Goal: Task Accomplishment & Management: Manage account settings

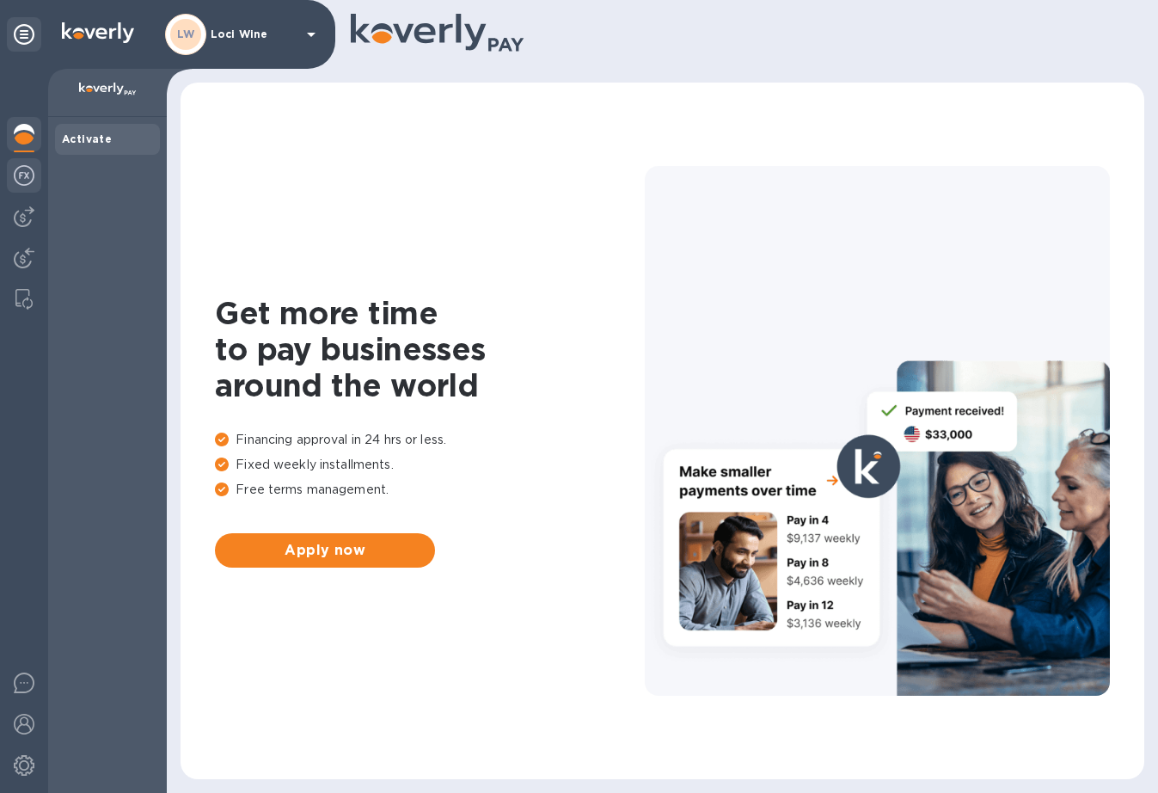
click at [23, 178] on img at bounding box center [24, 175] width 21 height 21
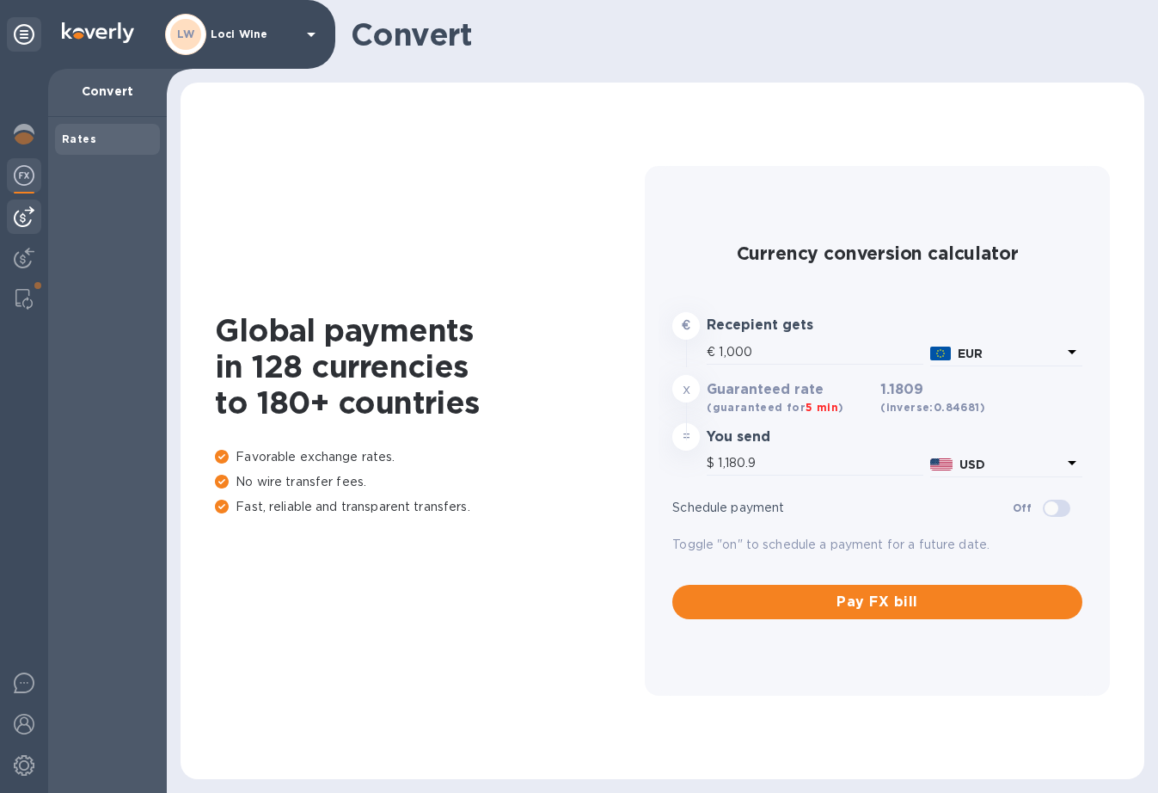
click at [23, 211] on img at bounding box center [24, 216] width 21 height 21
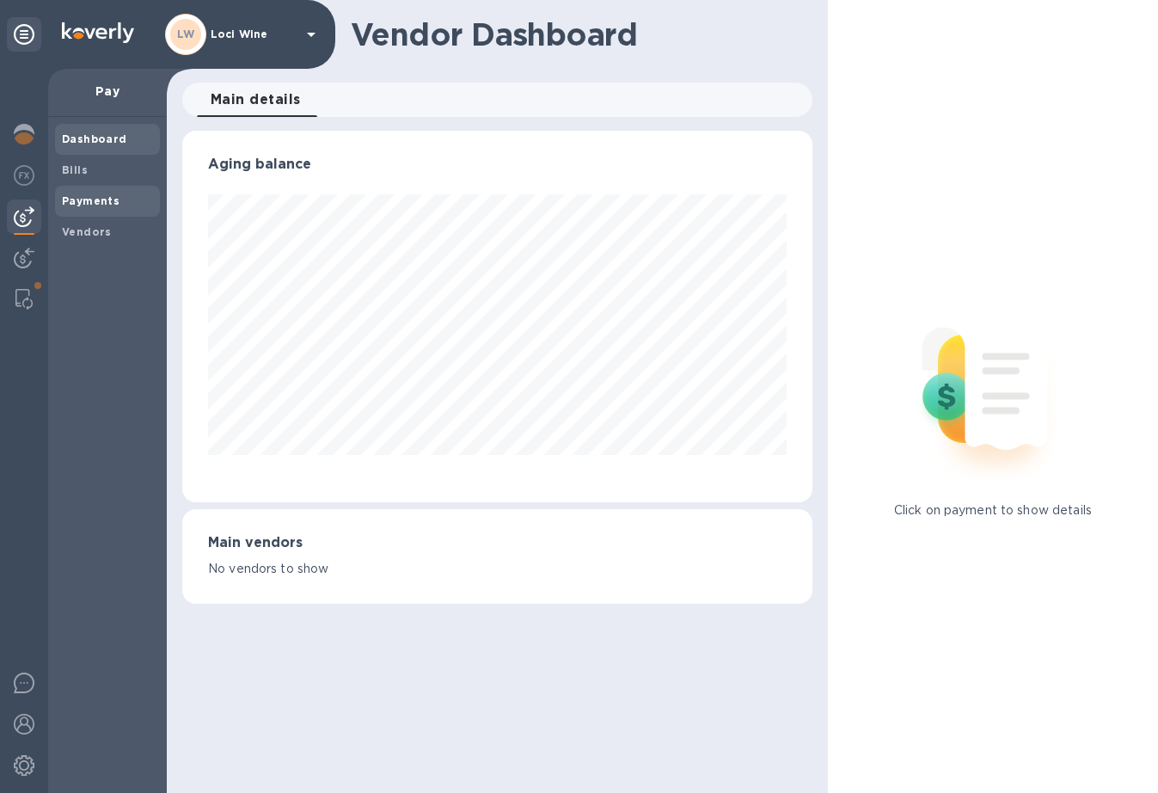
scroll to position [371, 622]
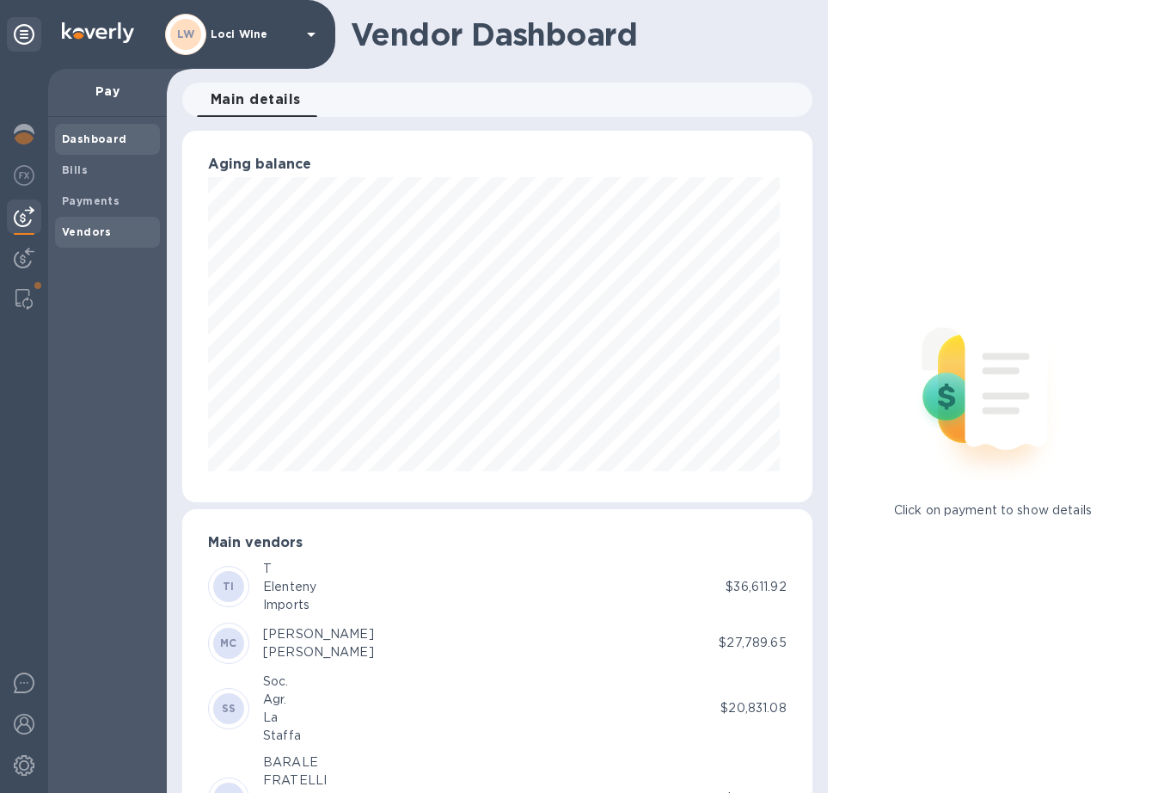
click at [82, 225] on b "Vendors" at bounding box center [87, 231] width 50 height 13
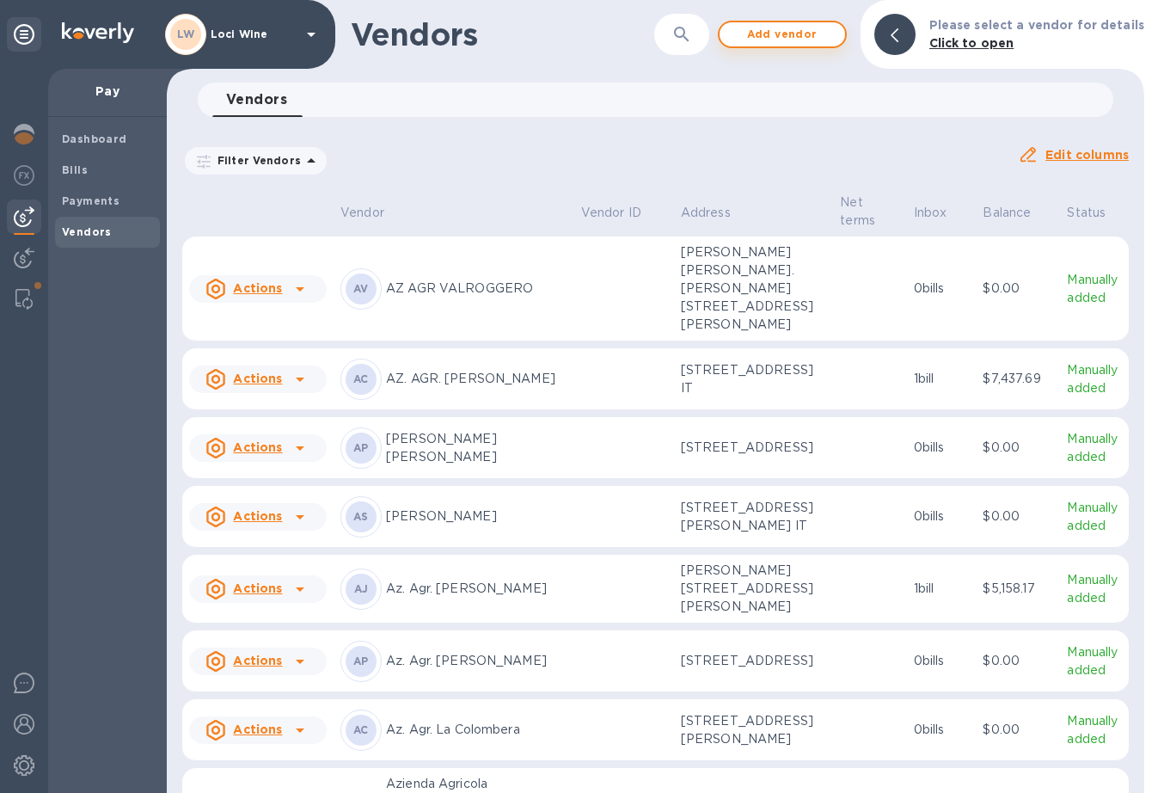
click at [769, 43] on span "Add vendor" at bounding box center [782, 34] width 98 height 21
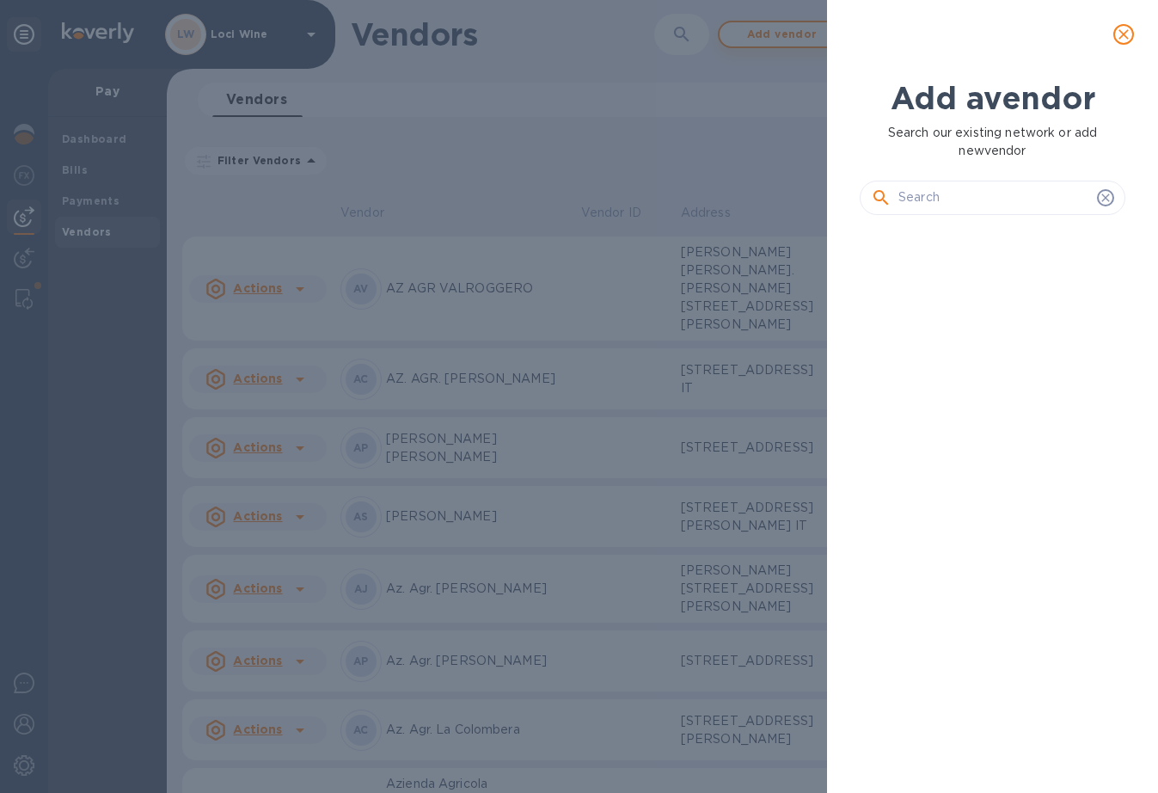
scroll to position [506, 273]
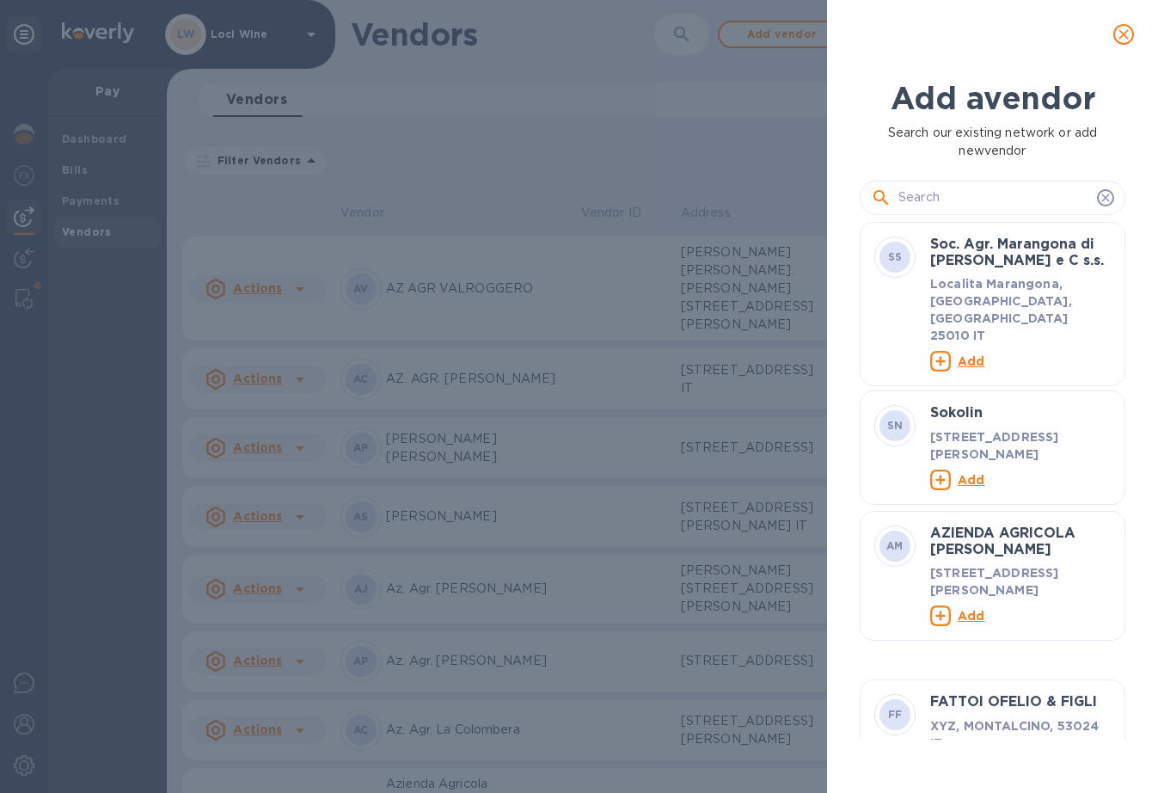
click at [944, 198] on input "text" at bounding box center [994, 198] width 192 height 26
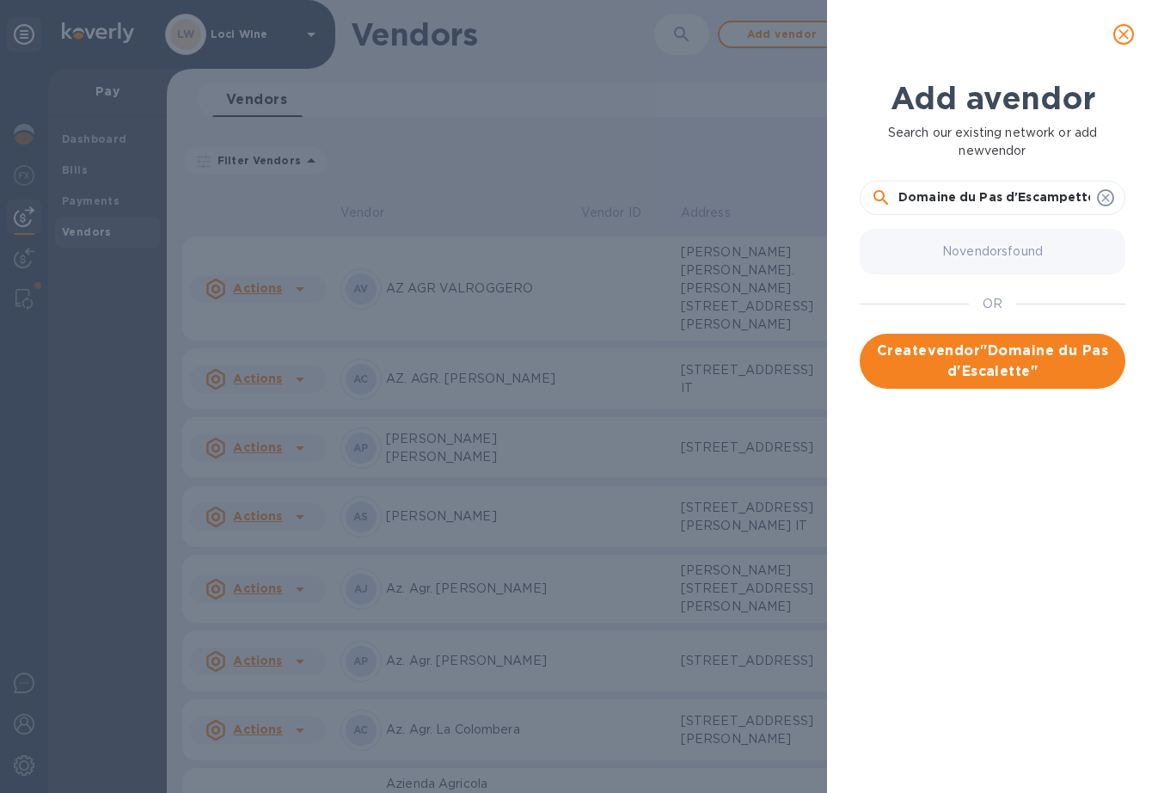
type input "Domaine du Pas d'Escampette"
drag, startPoint x: 944, startPoint y: 198, endPoint x: 998, endPoint y: 358, distance: 168.8
click at [998, 358] on span "Create vendor " Domaine du Pas d'Escalette "" at bounding box center [993, 360] width 238 height 41
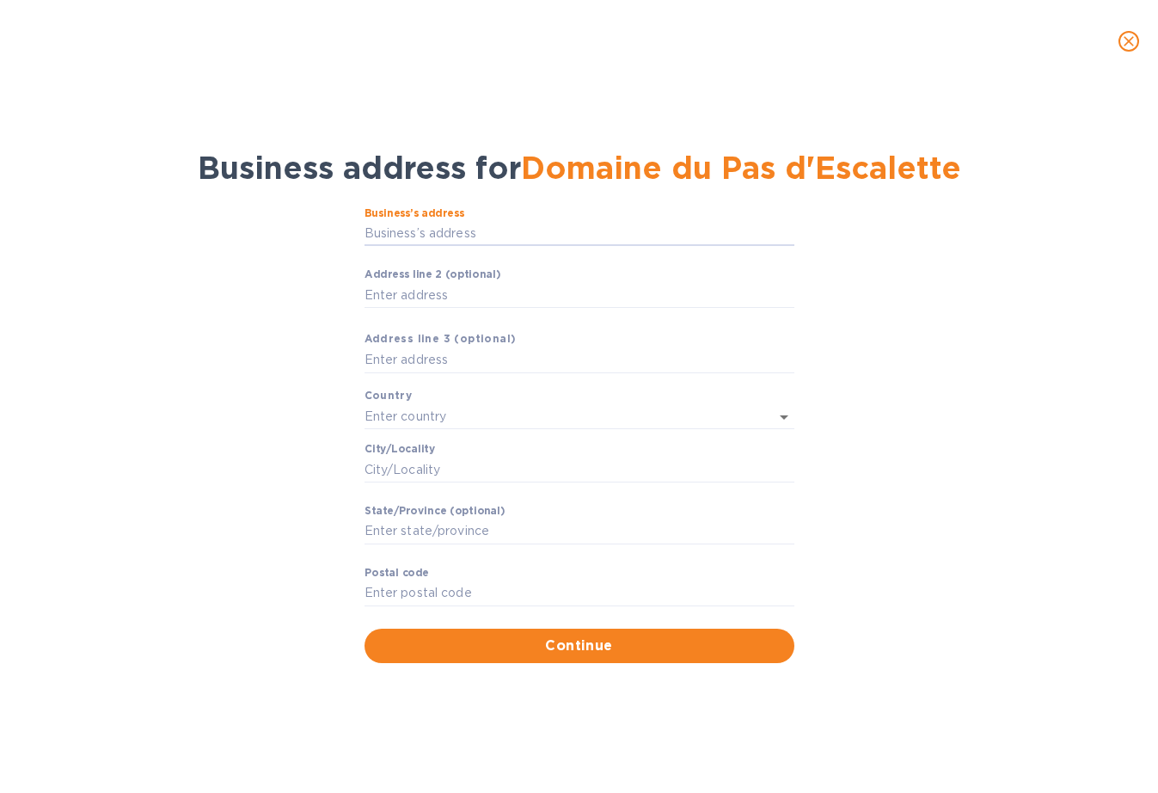
paste input "Le Champ [PERSON_NAME] - 34700 Poujols"
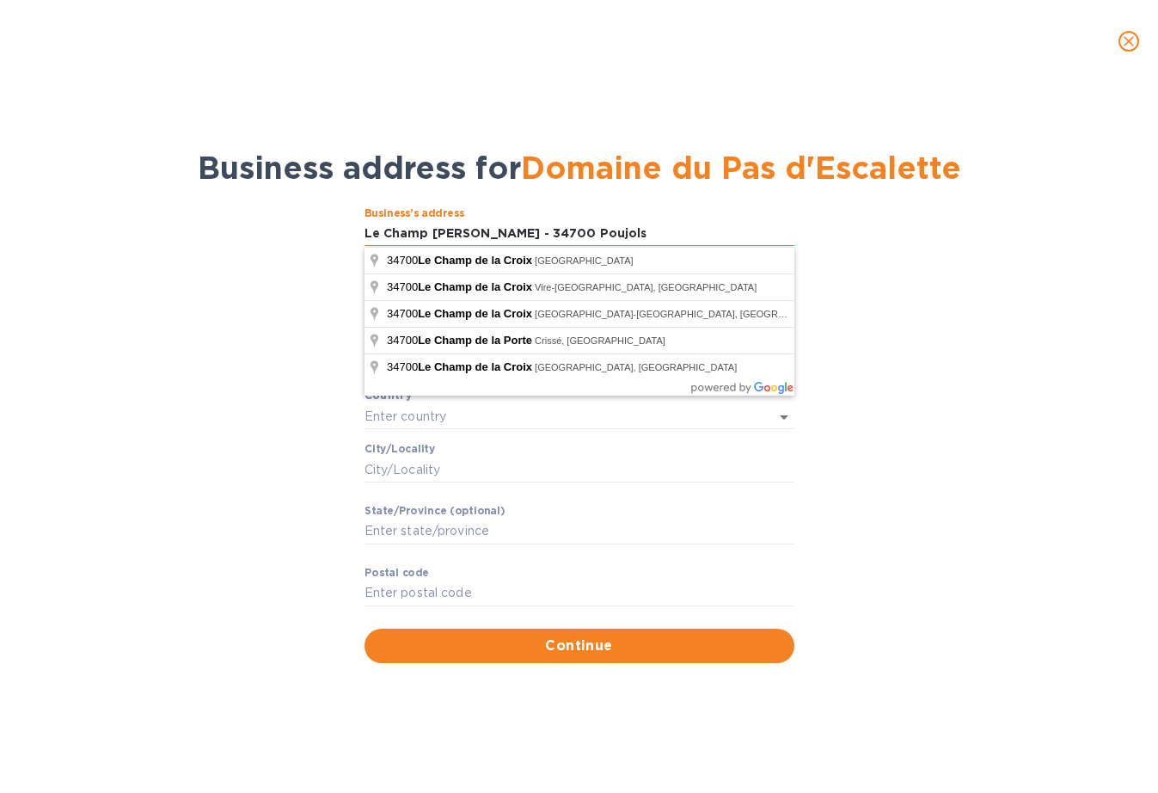
drag, startPoint x: 520, startPoint y: 230, endPoint x: 378, endPoint y: 226, distance: 141.9
click at [378, 226] on input "Le Champ [PERSON_NAME] - 34700 Poujols" at bounding box center [580, 234] width 430 height 26
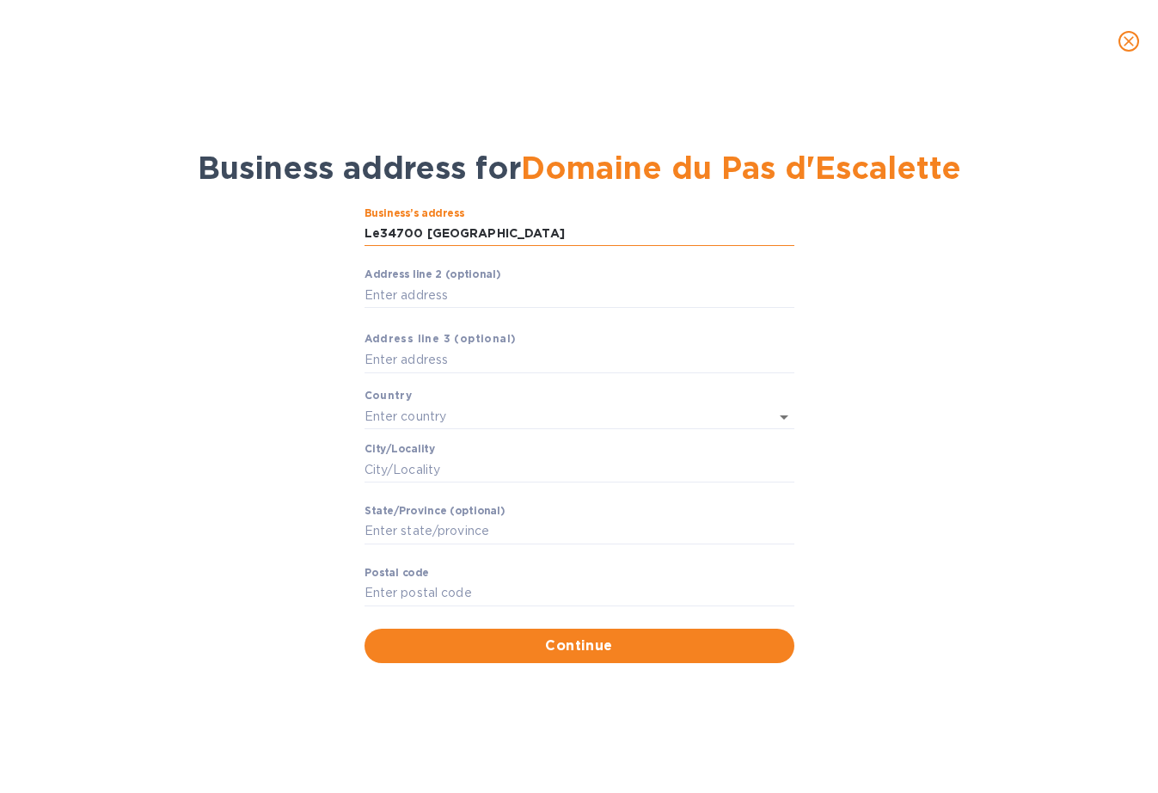
type input "Le34700 Pou"
click at [375, 231] on input "34700 poujols [PERSON_NAME]" at bounding box center [580, 234] width 430 height 26
paste input "[GEOGRAPHIC_DATA], [GEOGRAPHIC_DATA], [GEOGRAPHIC_DATA]"
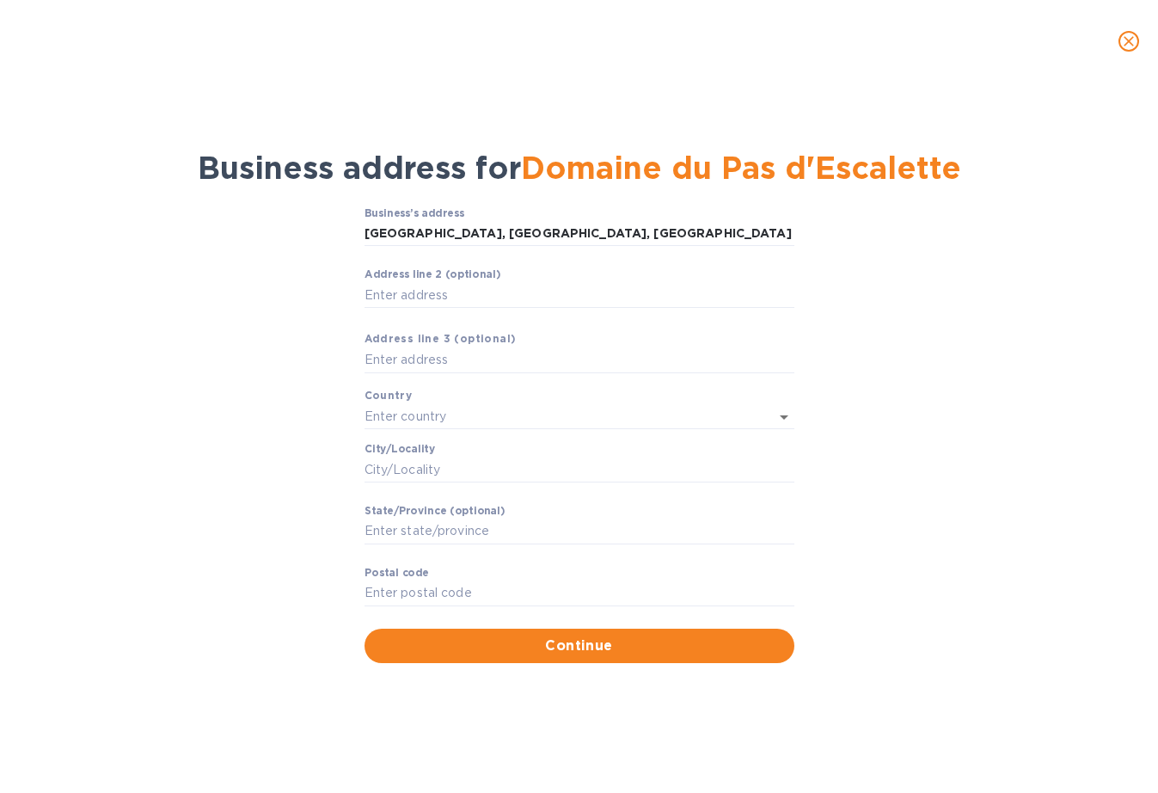
type input "Route de Lauroux"
type input "[GEOGRAPHIC_DATA]"
type input "Poujols"
type input "Occitanie"
type input "34700"
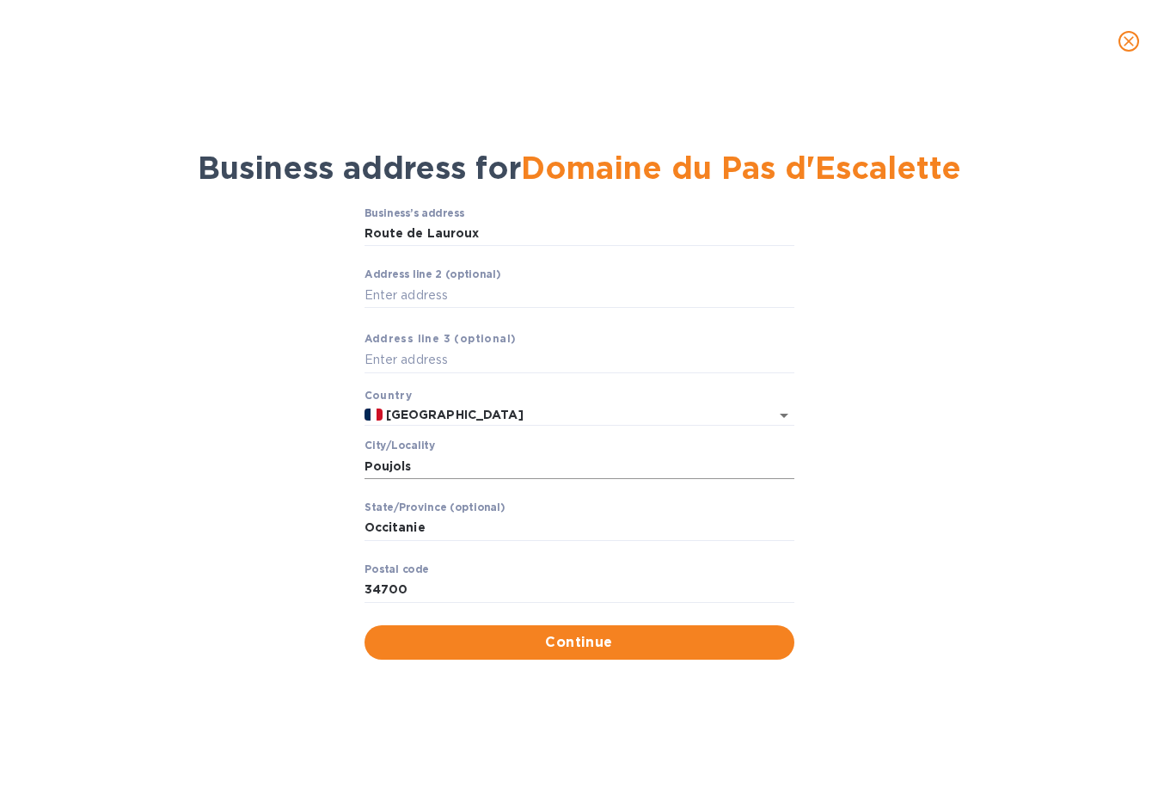
scroll to position [0, 0]
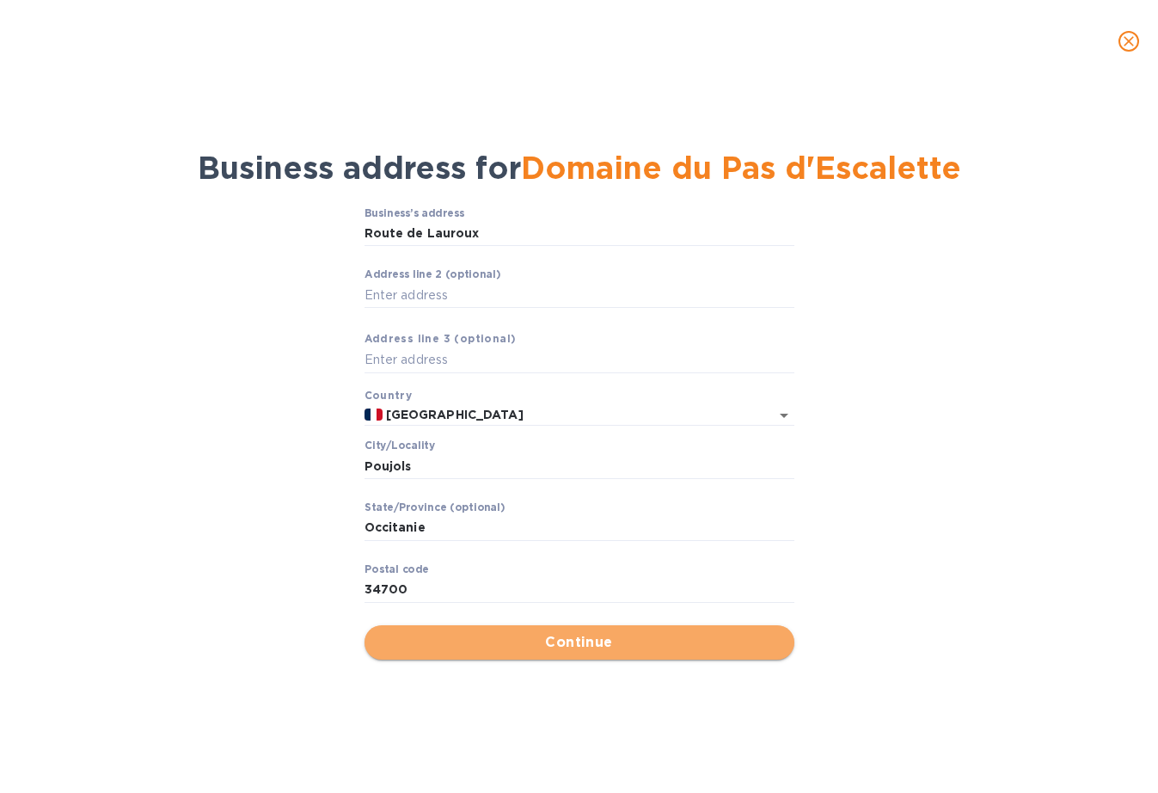
click at [566, 632] on span "Continue" at bounding box center [579, 642] width 402 height 21
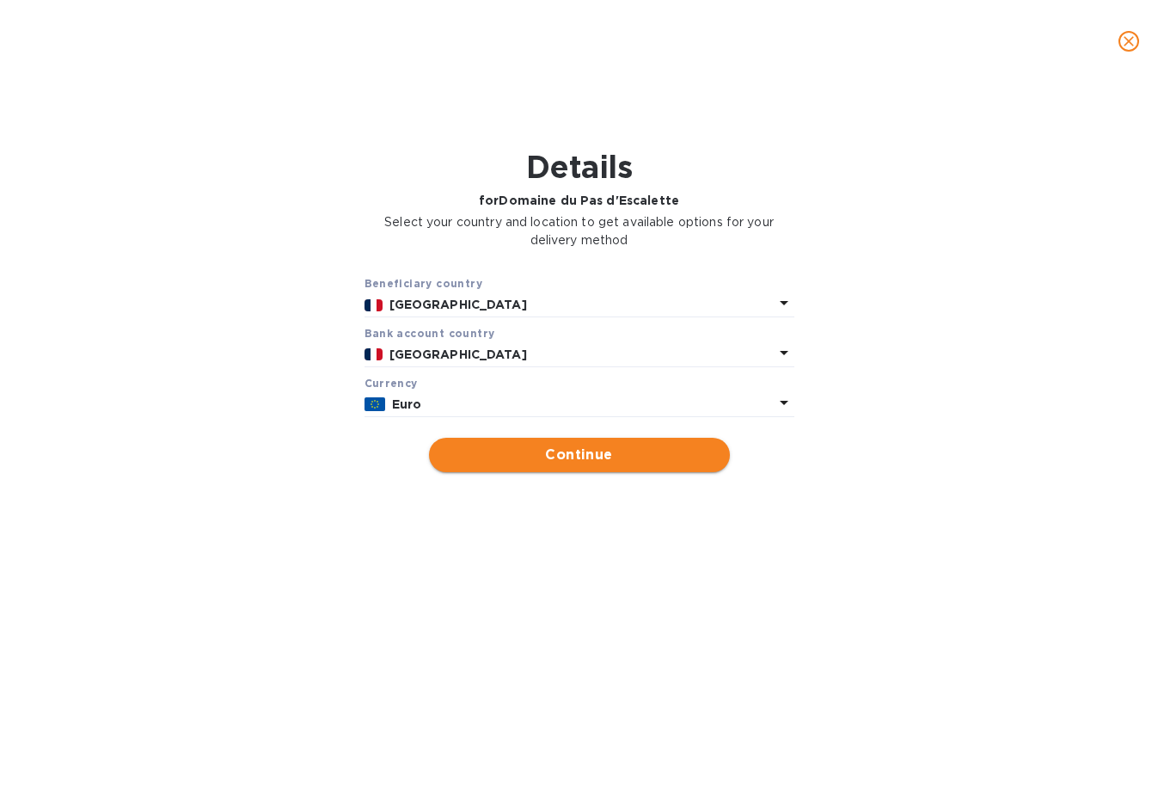
click at [533, 447] on span "Continue" at bounding box center [579, 455] width 273 height 21
type input "Domaine du Pas d'Escalette"
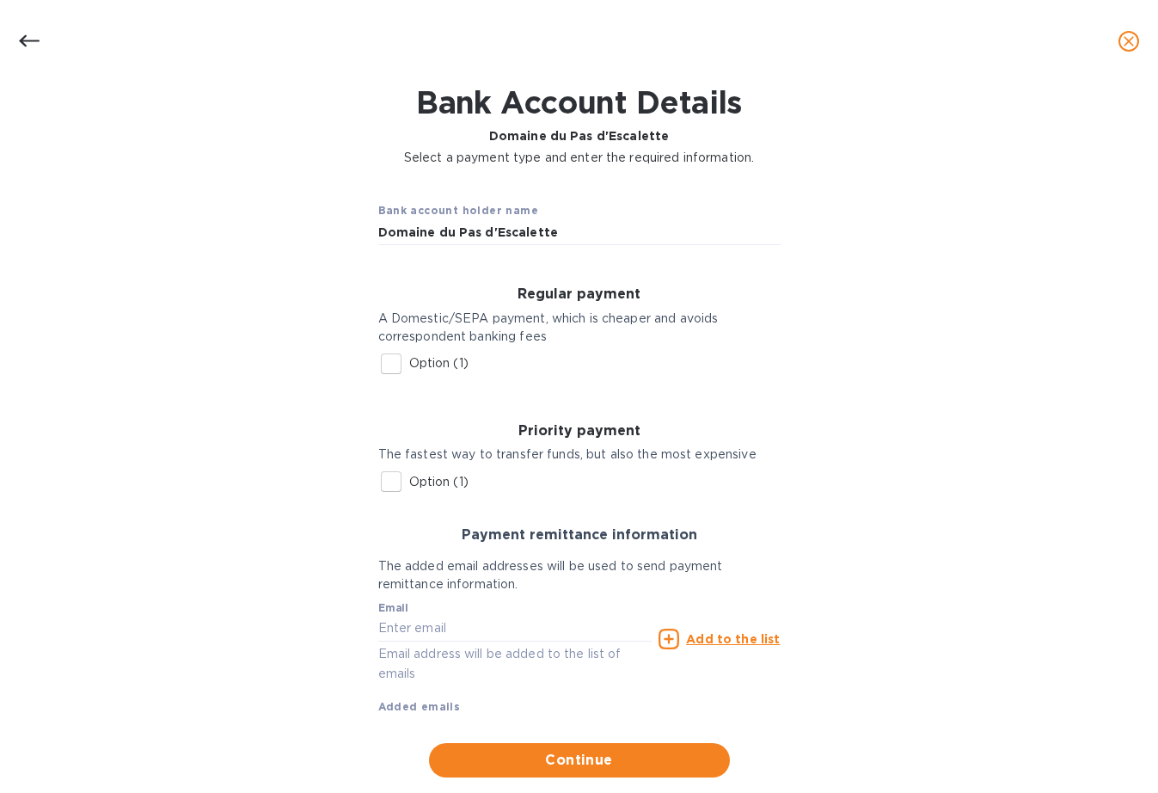
scroll to position [68, 0]
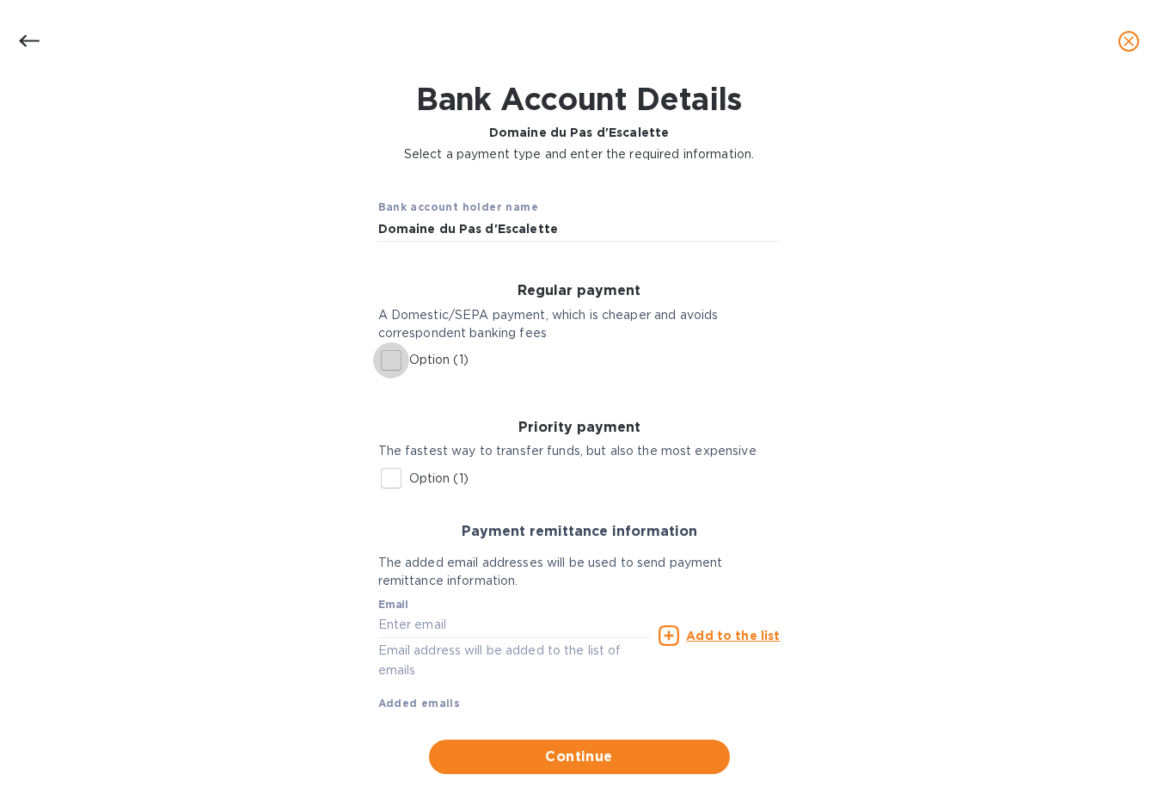
click at [389, 357] on input "Option (1)" at bounding box center [391, 360] width 36 height 36
checkbox input "true"
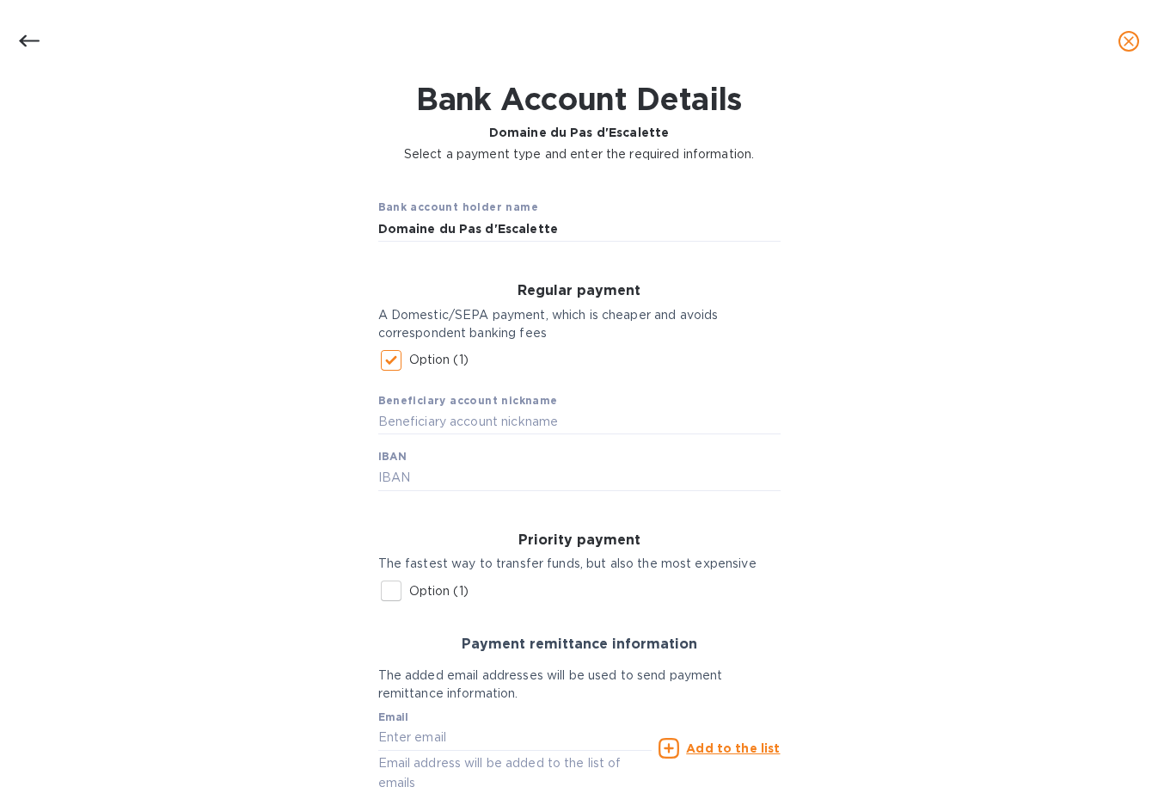
scroll to position [84, 0]
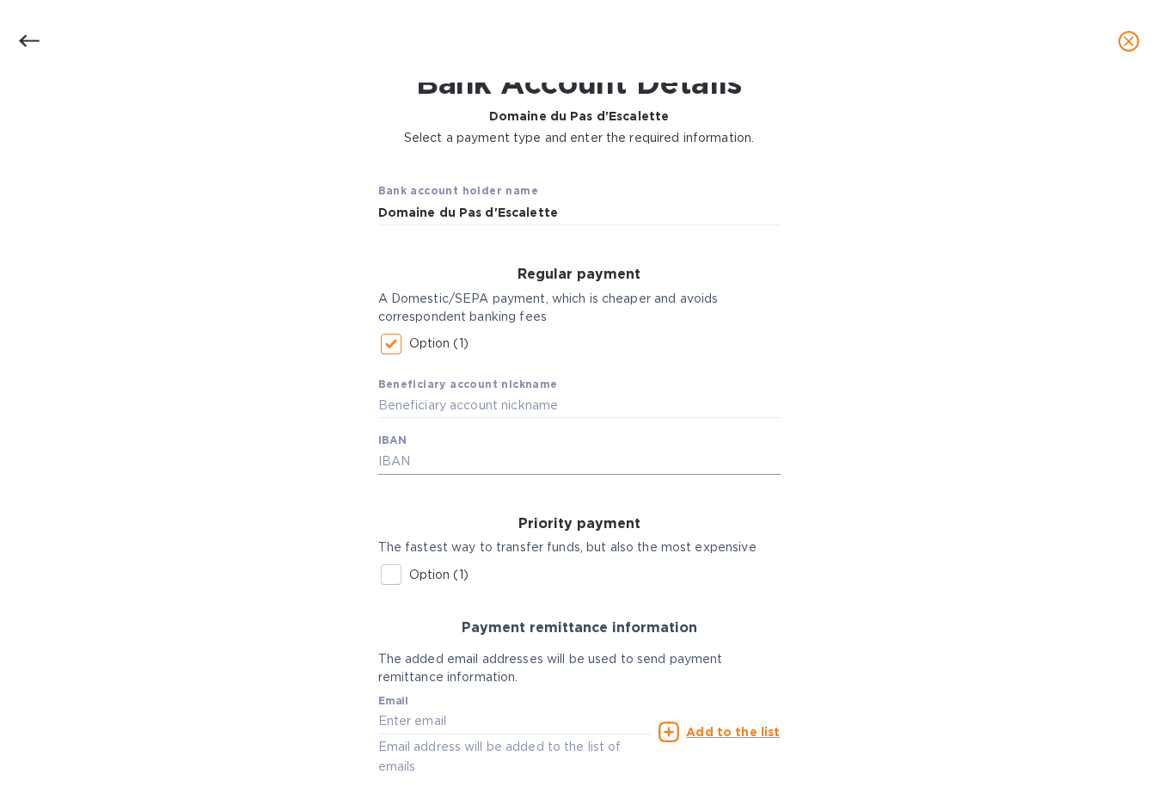
click at [433, 463] on input "text" at bounding box center [579, 462] width 402 height 26
paste input "[FINANCIAL_ID]"
type input "[FINANCIAL_ID]"
click at [446, 405] on input "text" at bounding box center [579, 406] width 402 height 26
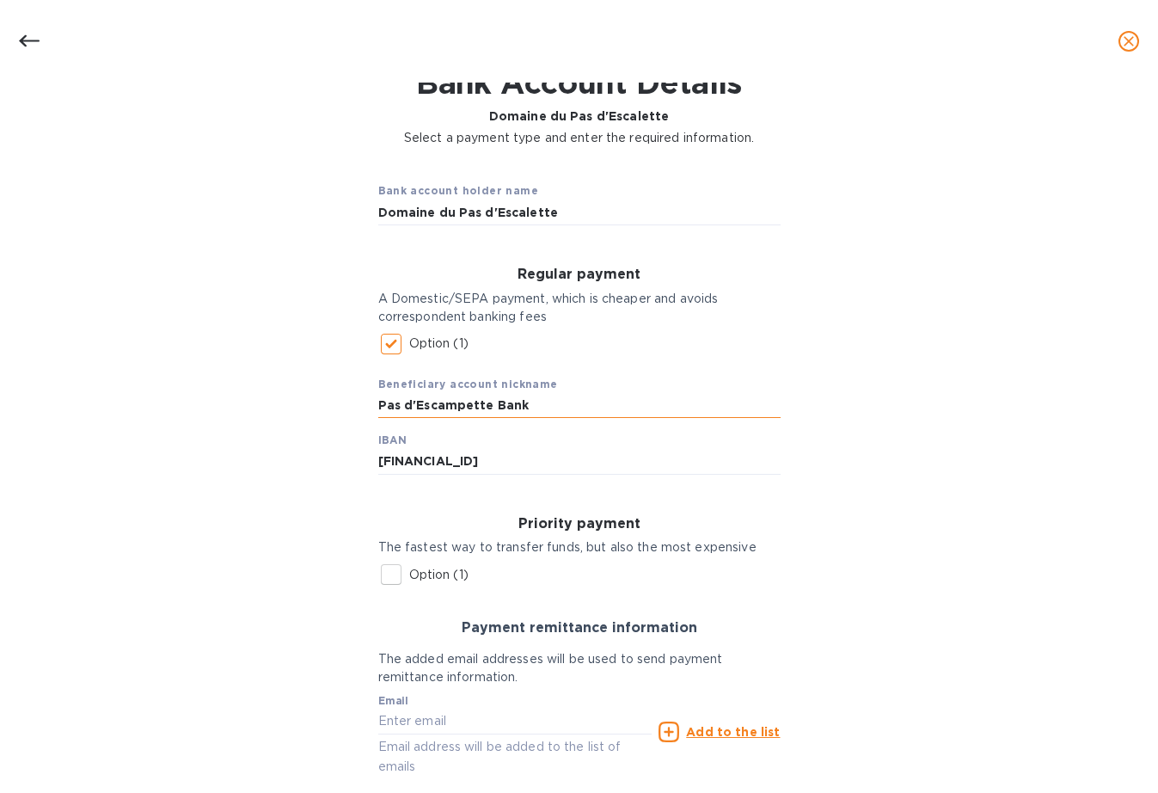
click at [458, 404] on input "Pas d'Escampette Bank" at bounding box center [579, 406] width 402 height 26
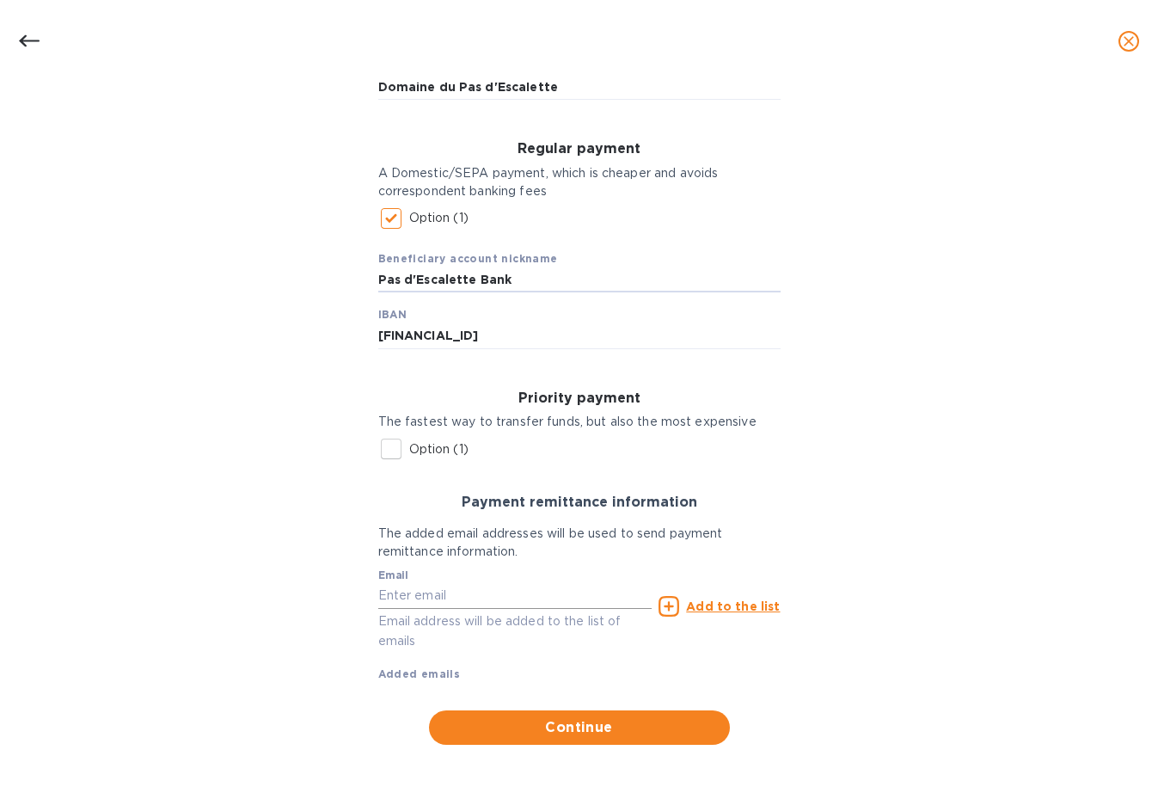
scroll to position [0, 0]
type input "Pas d'Escalette Bank"
paste input "[EMAIL_ADDRESS][DOMAIN_NAME]"
type input "[EMAIL_ADDRESS][DOMAIN_NAME]"
click at [714, 600] on u "Add to the list" at bounding box center [733, 606] width 94 height 14
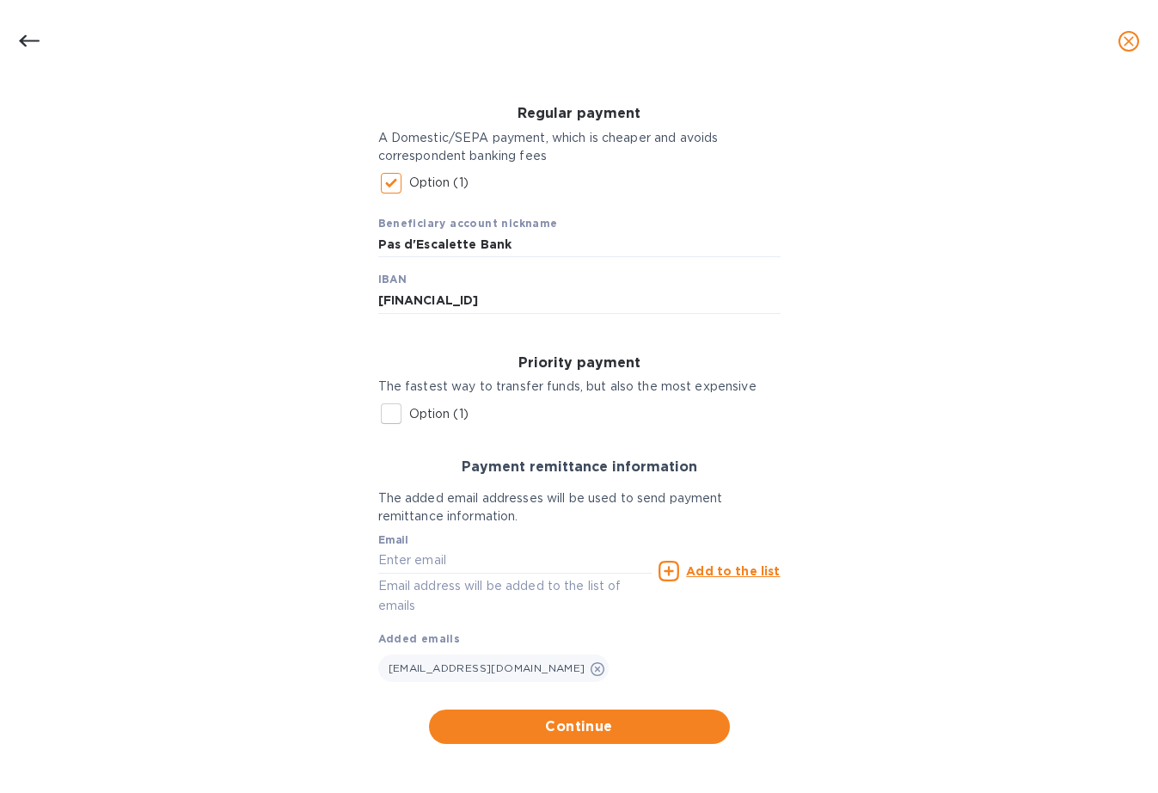
scroll to position [244, 0]
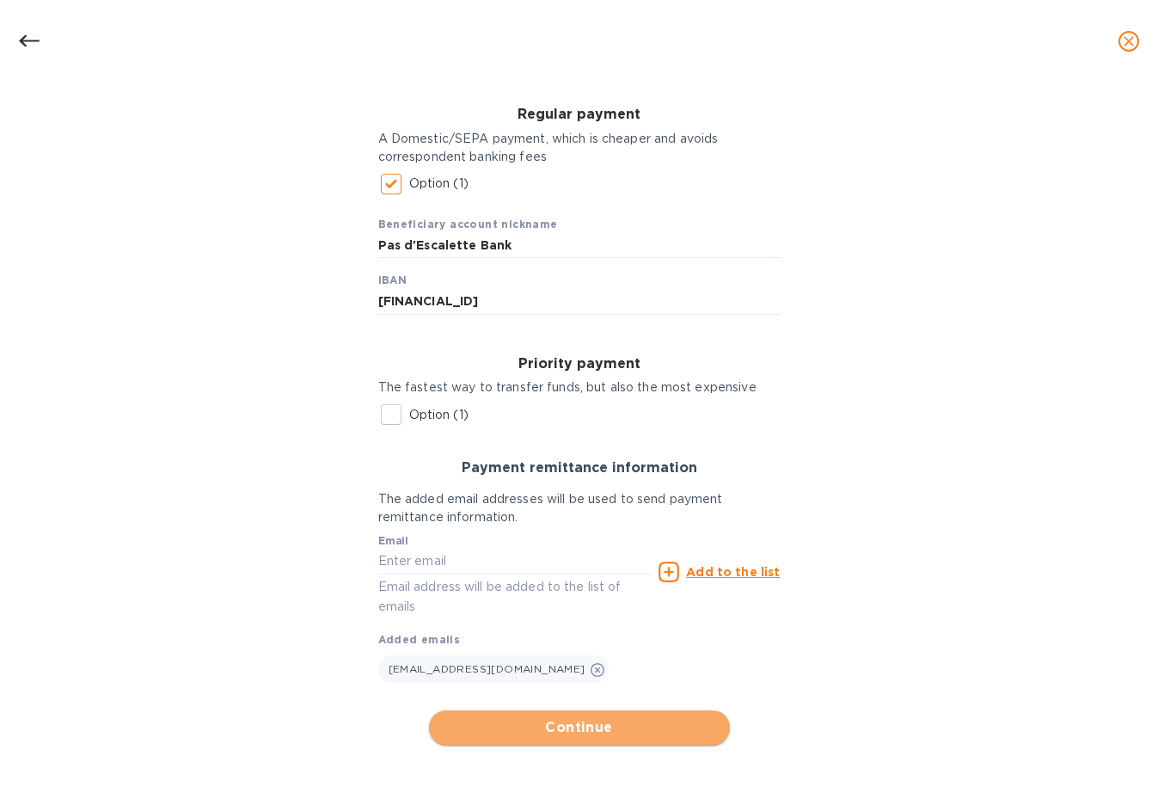
click at [540, 730] on span "Continue" at bounding box center [579, 727] width 273 height 21
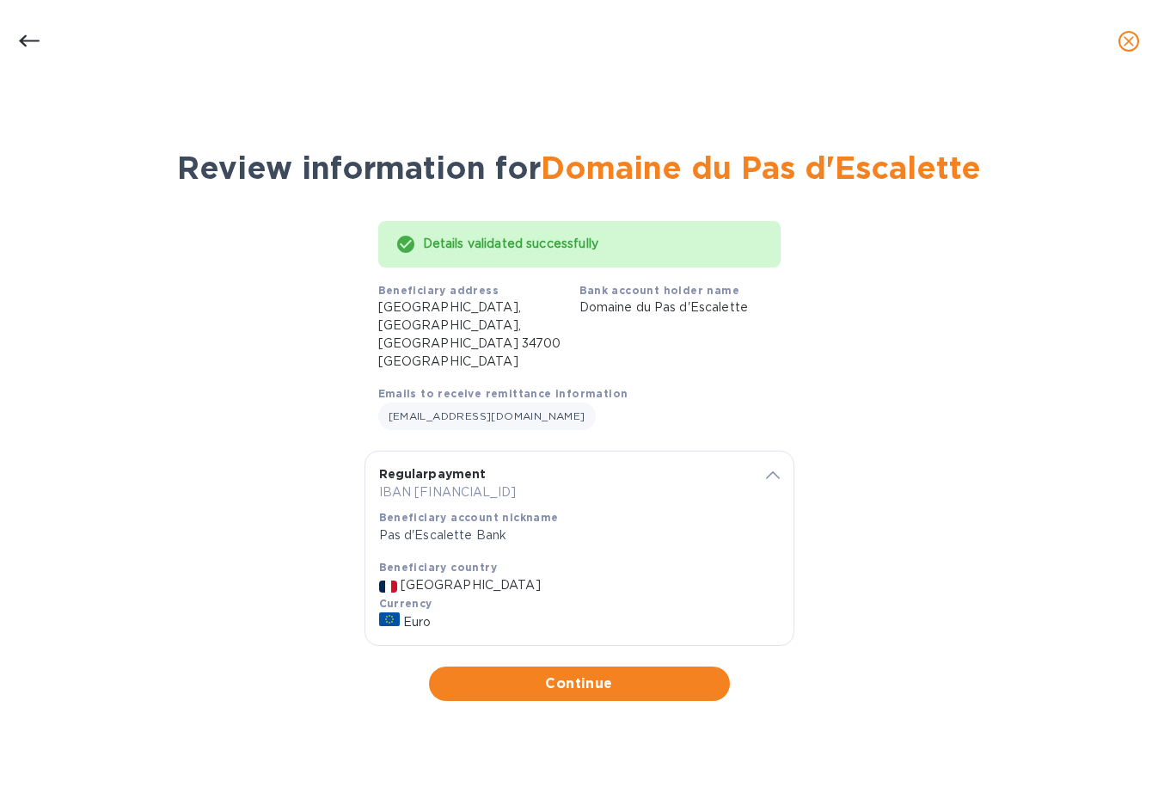
scroll to position [0, 0]
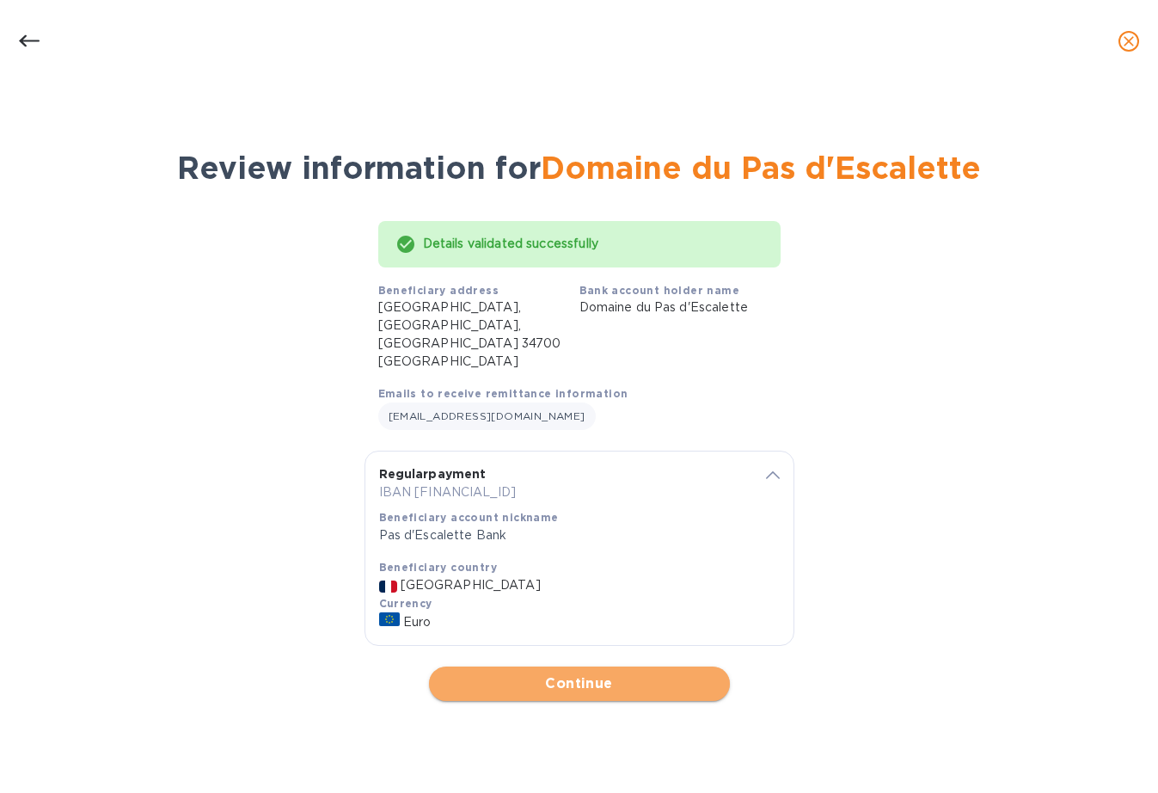
click at [542, 673] on span "Continue" at bounding box center [579, 683] width 273 height 21
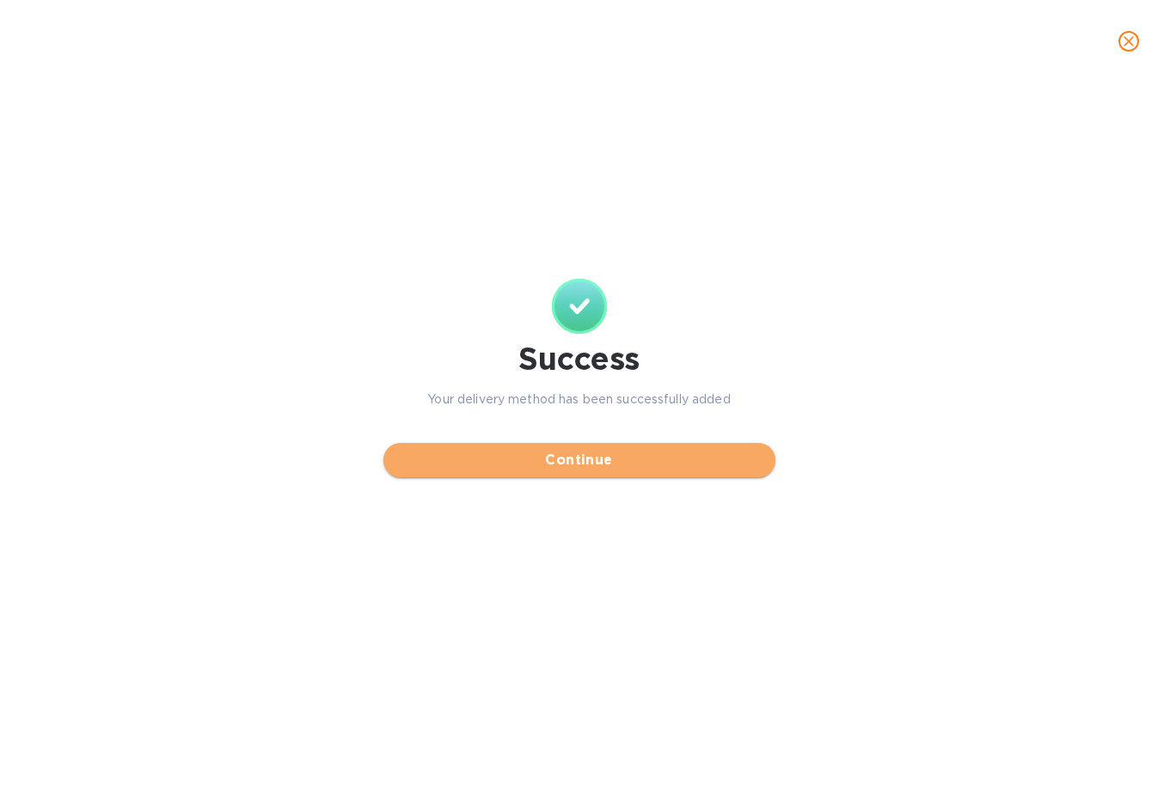
click at [506, 455] on span "Continue" at bounding box center [579, 460] width 365 height 21
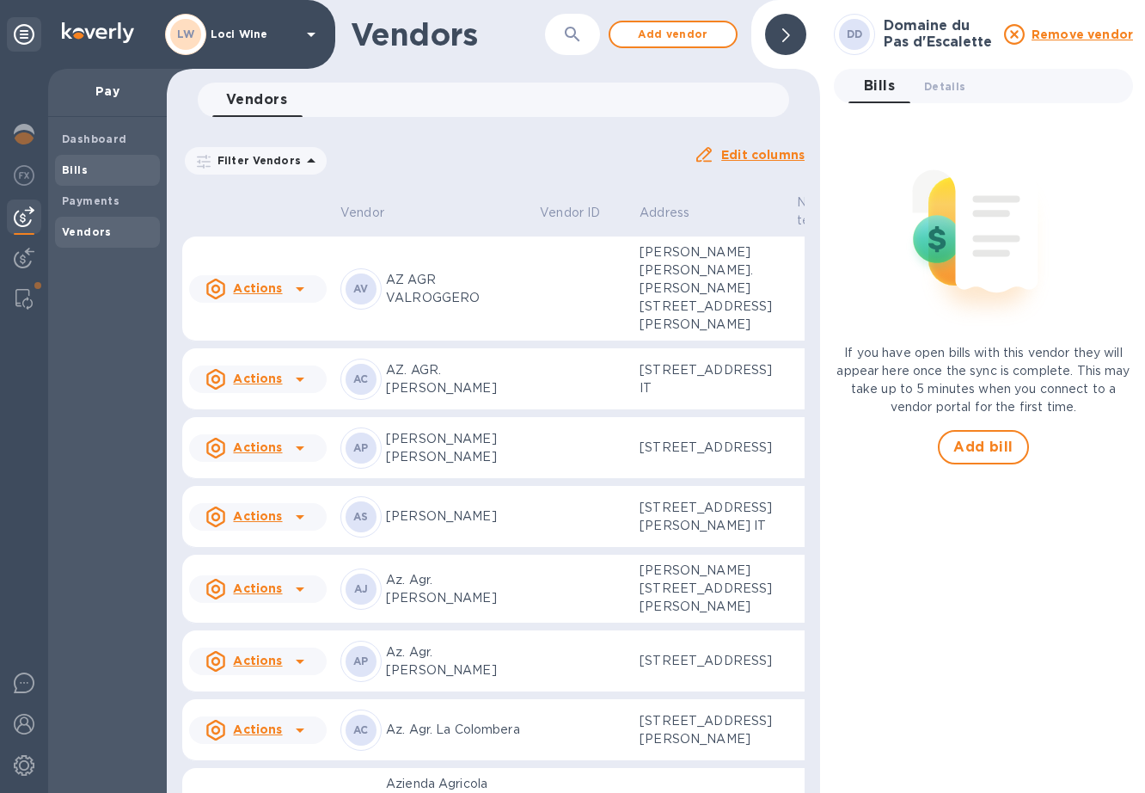
click at [67, 172] on b "Bills" at bounding box center [75, 169] width 26 height 13
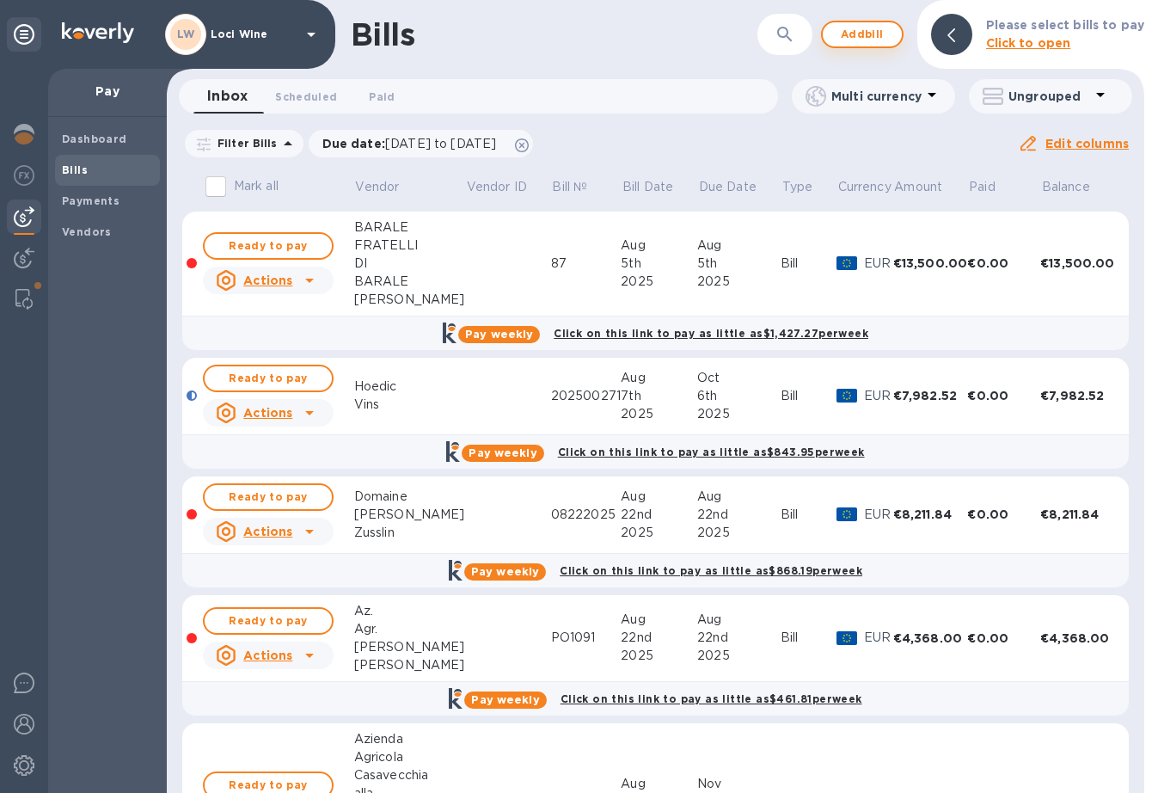
click at [868, 36] on span "Add bill" at bounding box center [863, 34] width 52 height 21
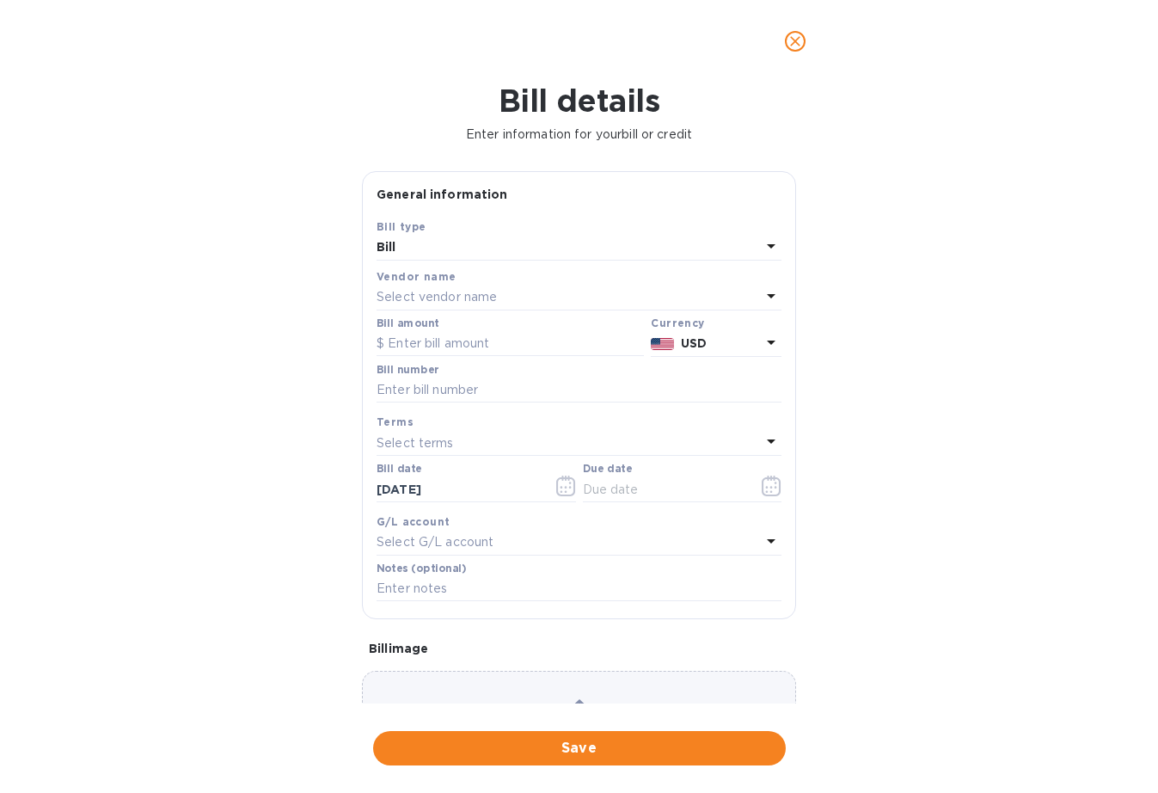
click at [444, 307] on div "Select vendor name" at bounding box center [569, 297] width 384 height 24
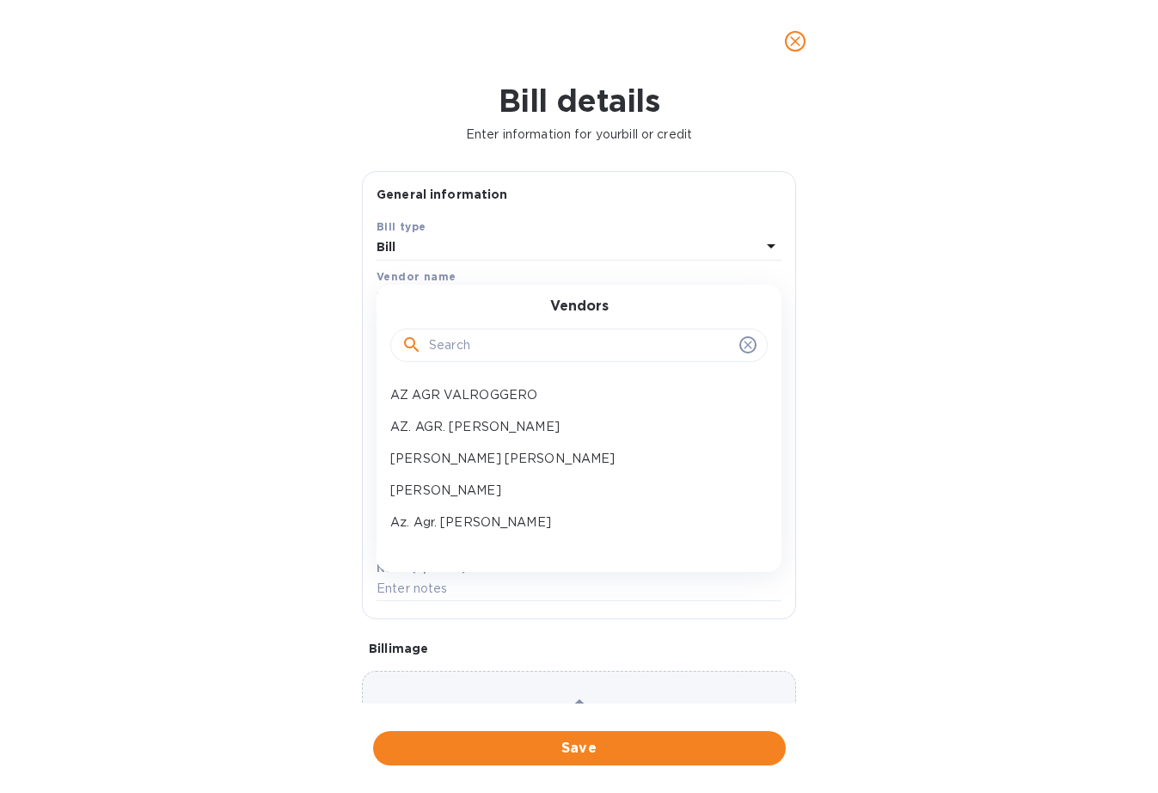
click at [458, 349] on input "text" at bounding box center [581, 346] width 304 height 26
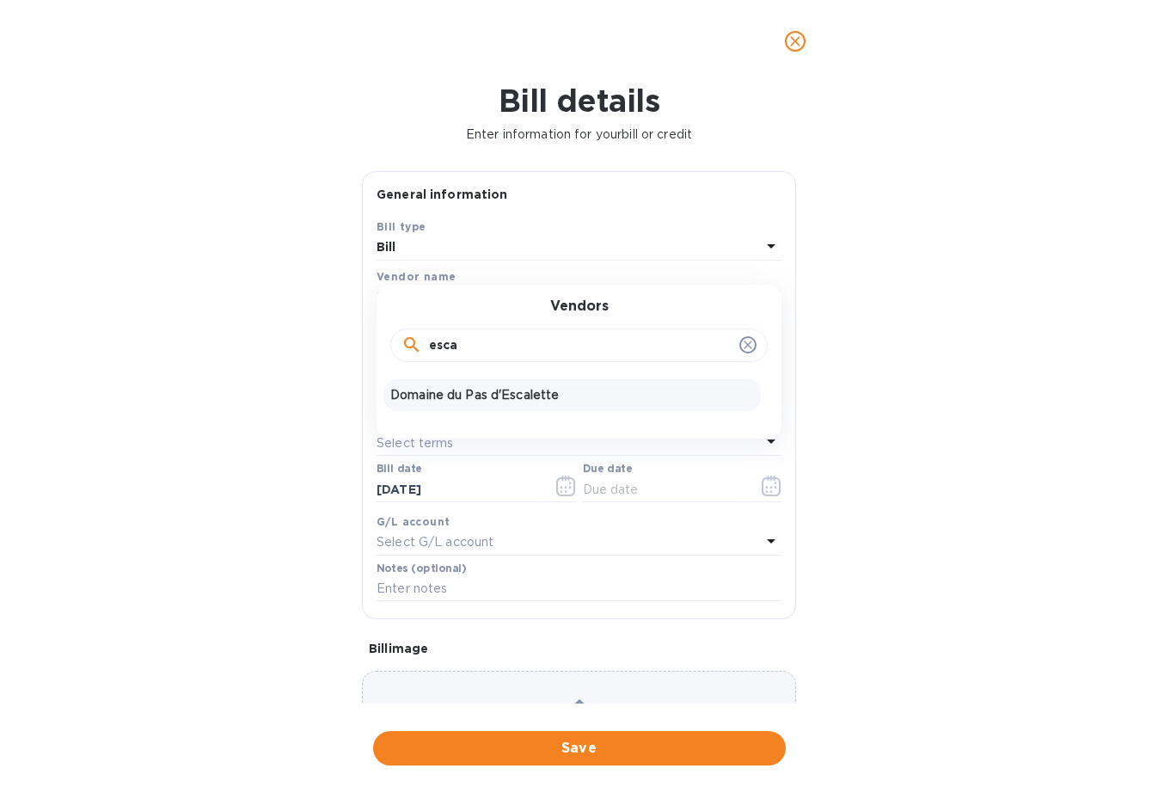
type input "esca"
click at [460, 386] on p "Domaine du Pas d'Escalette" at bounding box center [572, 395] width 364 height 18
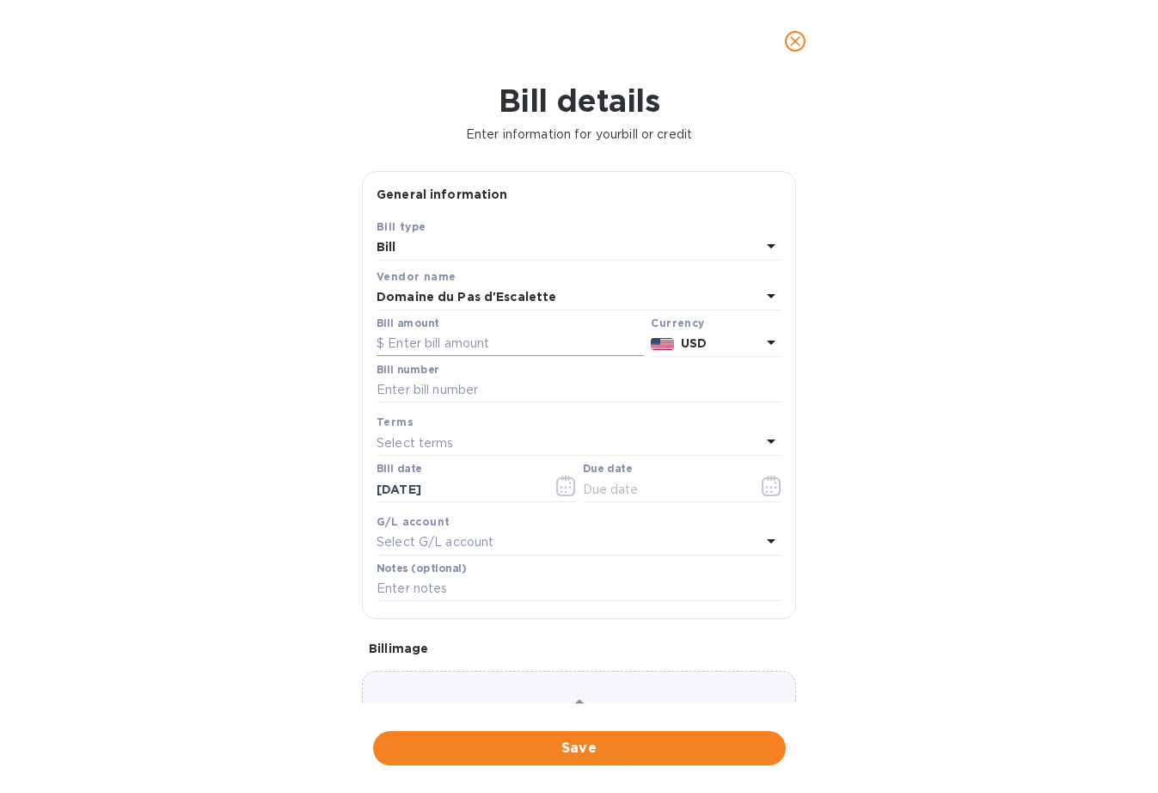
click at [484, 339] on input "text" at bounding box center [510, 344] width 267 height 26
type input "100.47"
click at [689, 336] on b "USD" at bounding box center [694, 343] width 26 height 14
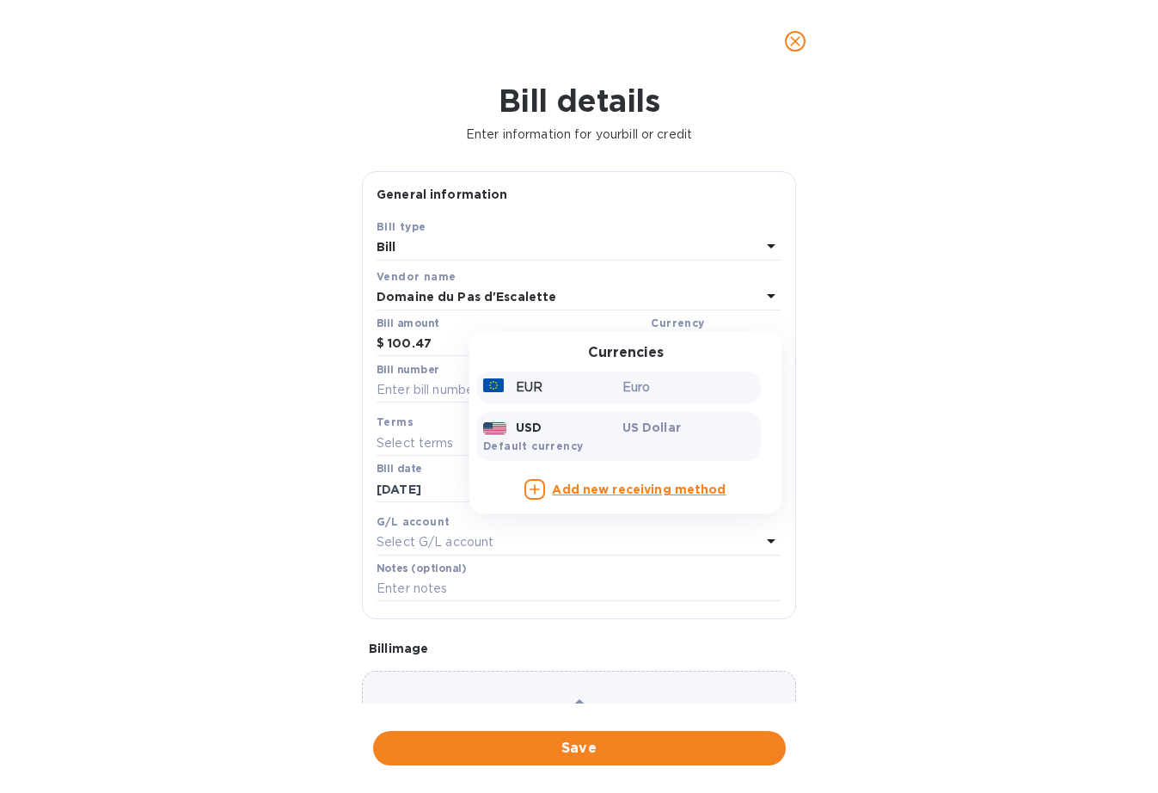
click at [622, 380] on p "Euro" at bounding box center [688, 387] width 132 height 18
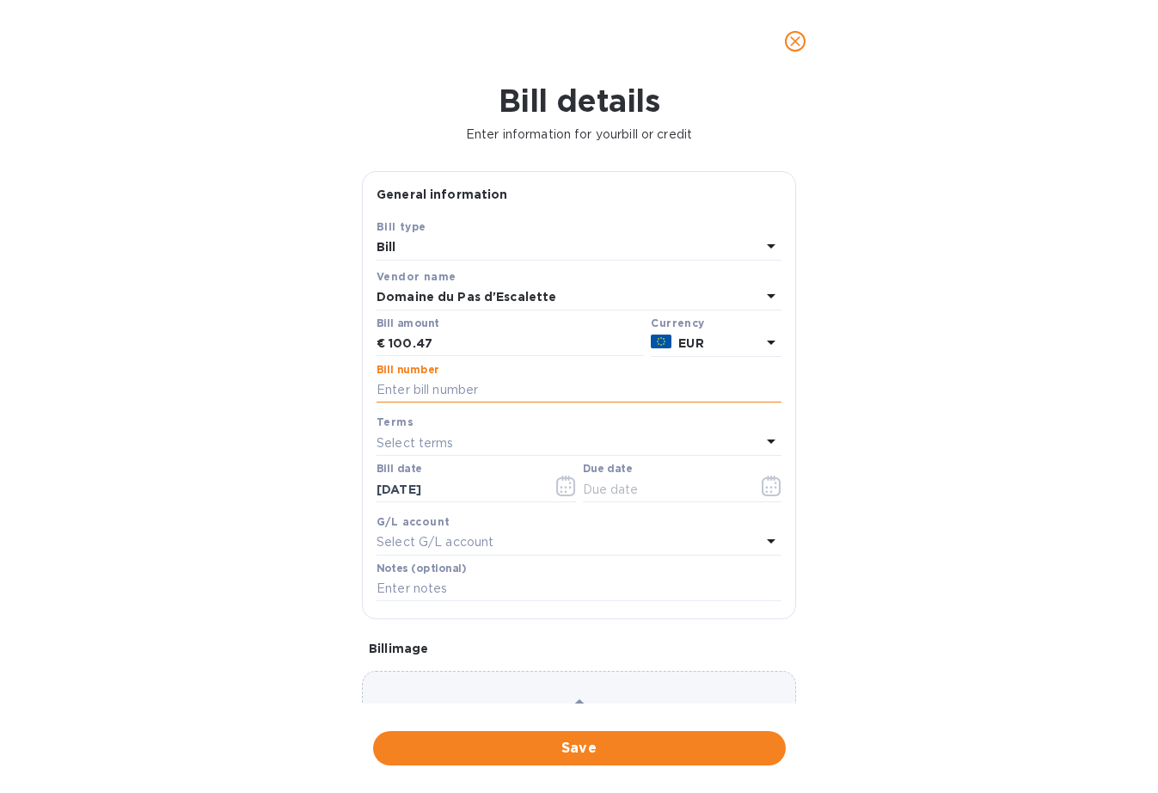
click at [469, 395] on input "text" at bounding box center [579, 390] width 405 height 26
type input "6356"
click at [456, 437] on div "Select terms" at bounding box center [569, 443] width 384 height 24
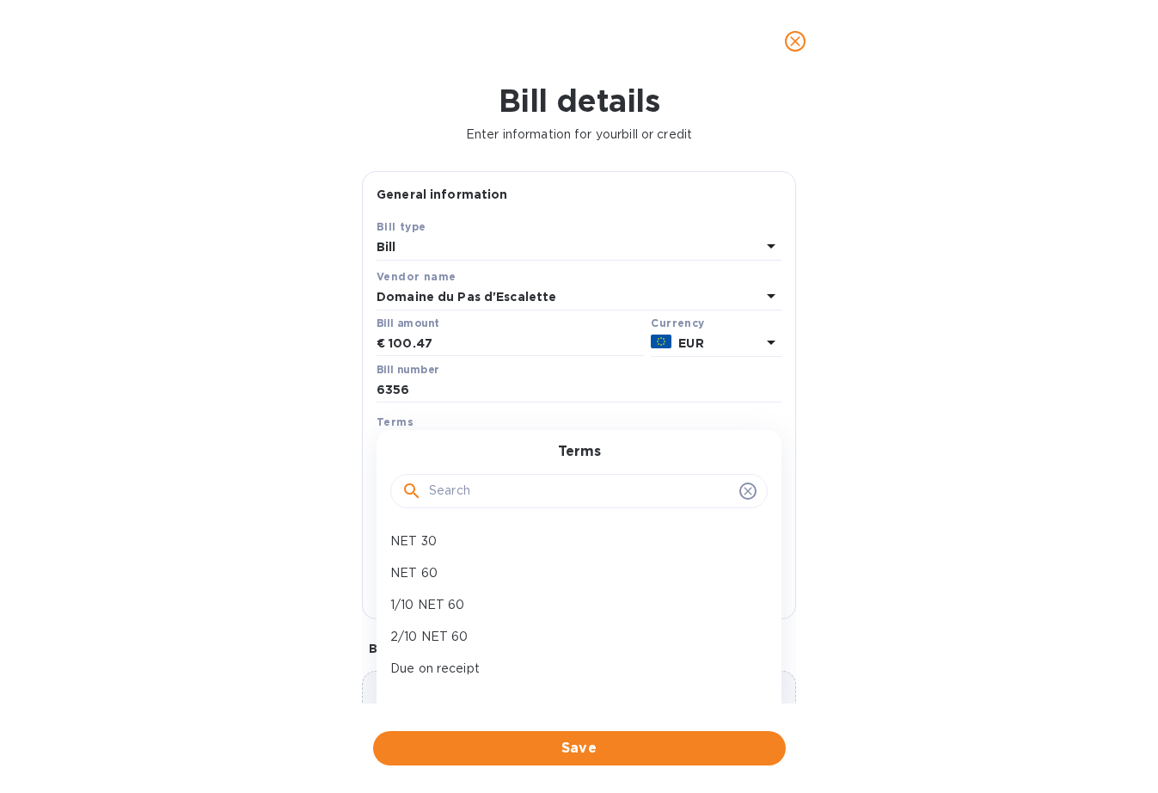
click at [326, 465] on div "Bill details Enter information for your bill or credit General information Save…" at bounding box center [579, 438] width 1158 height 710
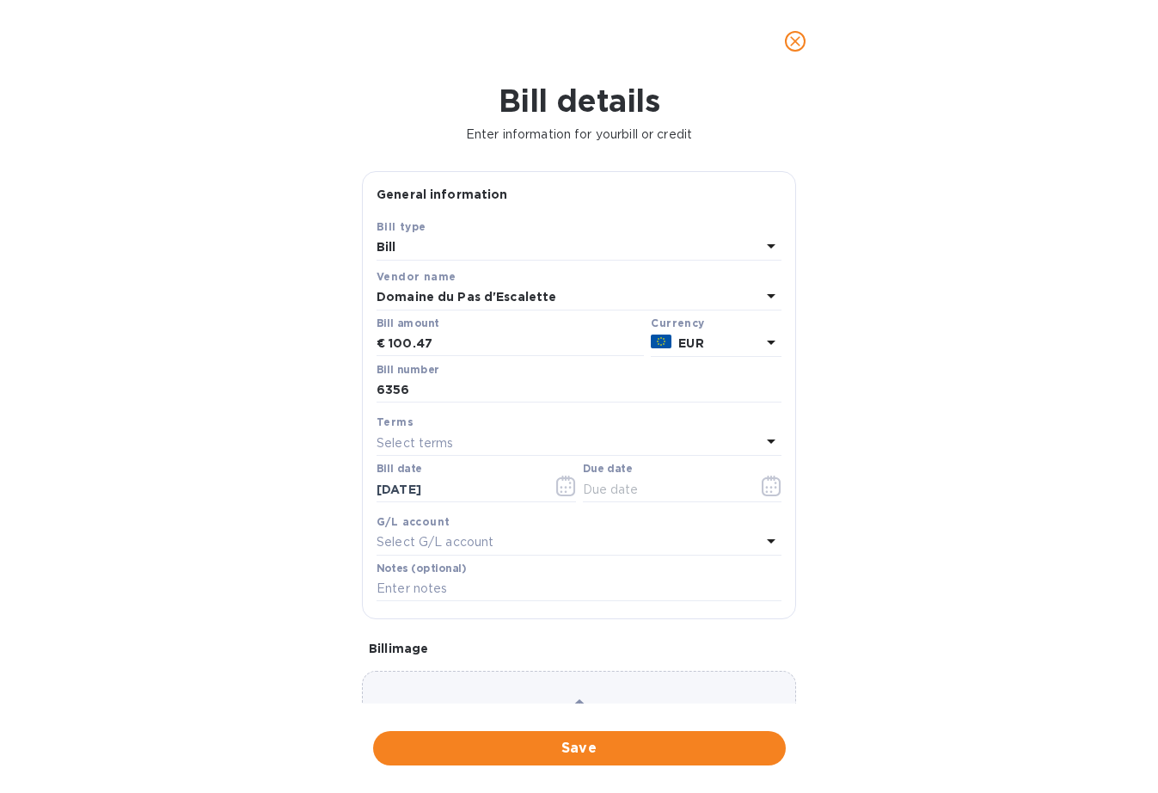
click at [445, 444] on p "Select terms" at bounding box center [415, 443] width 77 height 18
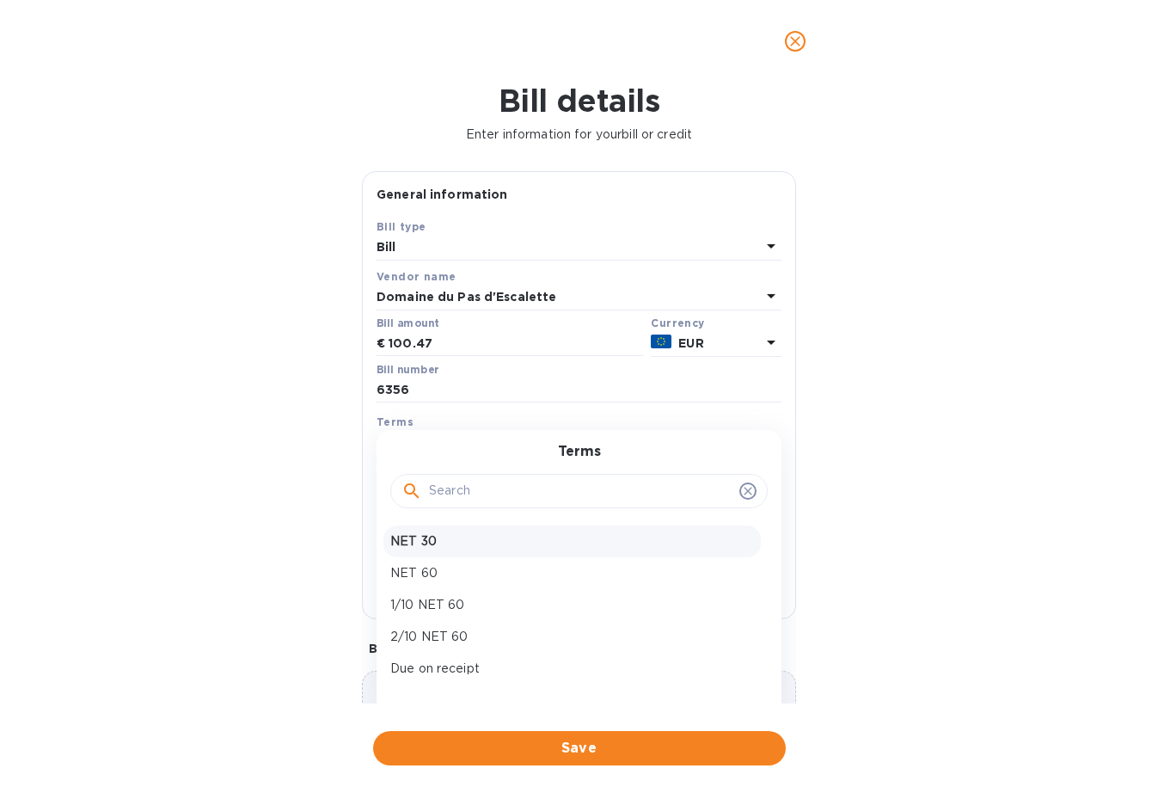
click at [441, 540] on p "NET 30" at bounding box center [572, 541] width 364 height 18
type input "[DATE]"
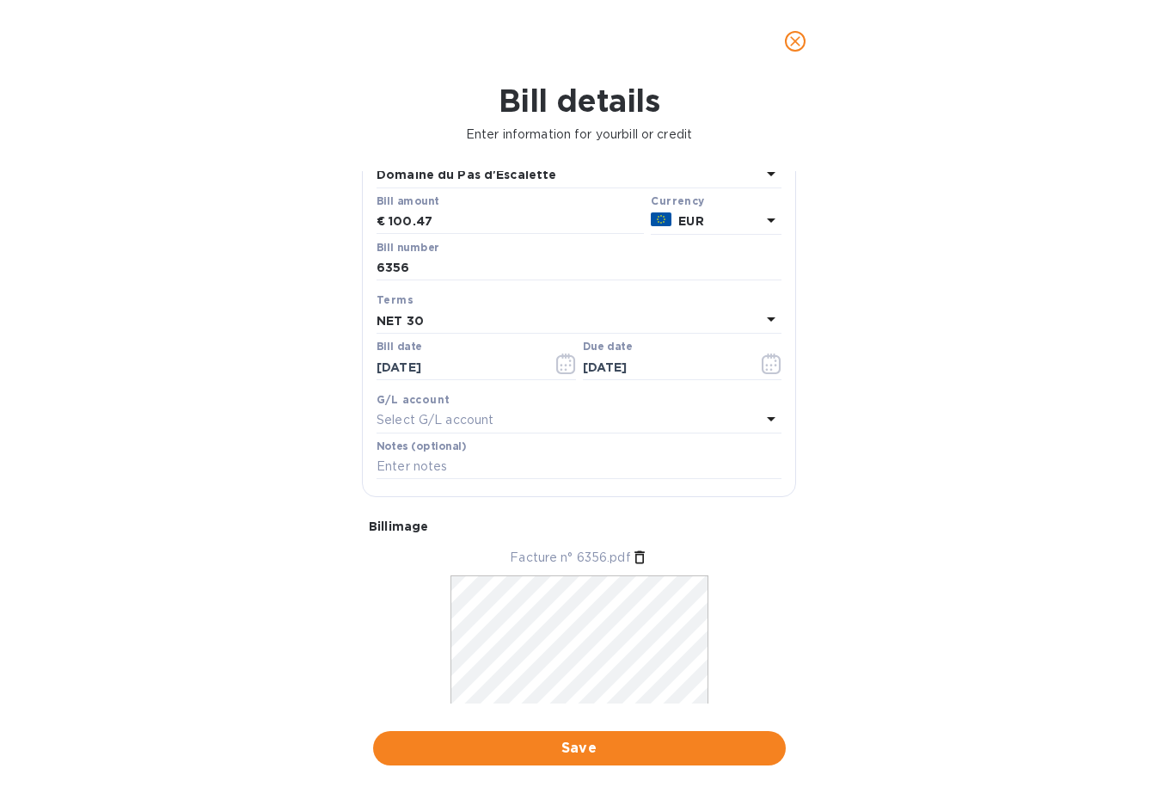
scroll to position [175, 0]
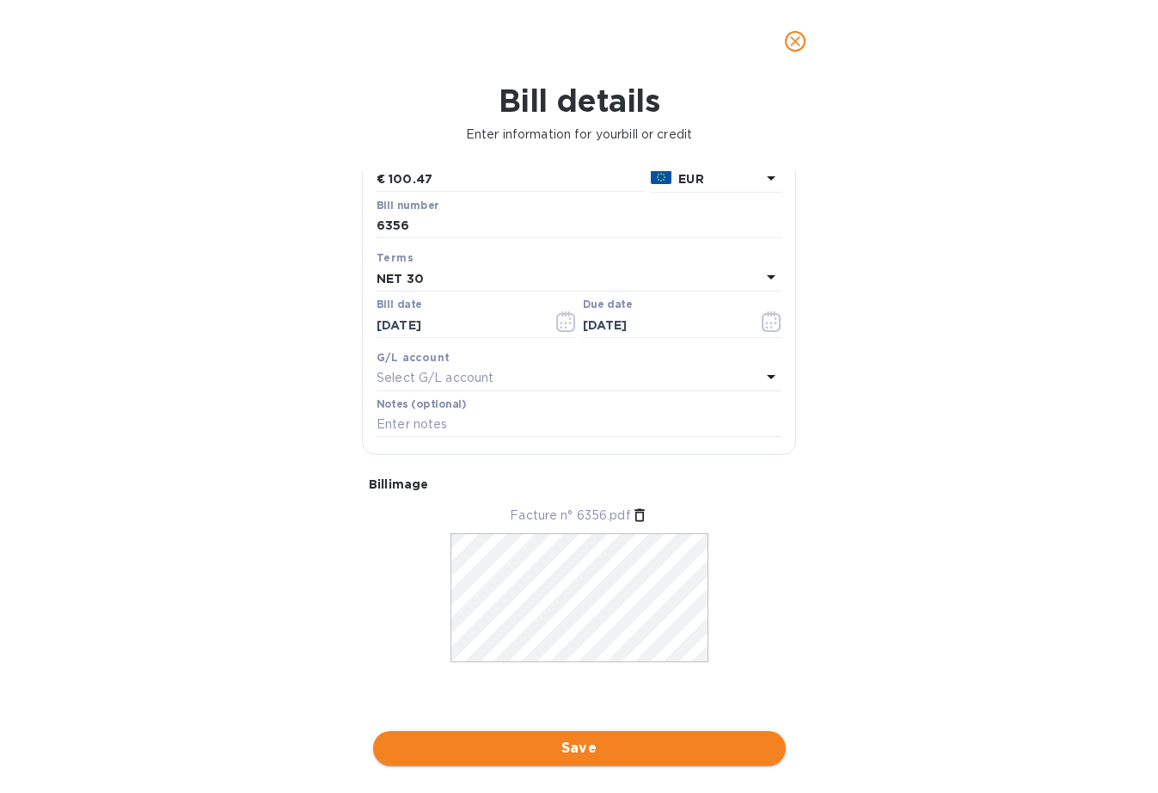
click at [553, 738] on span "Save" at bounding box center [579, 748] width 385 height 21
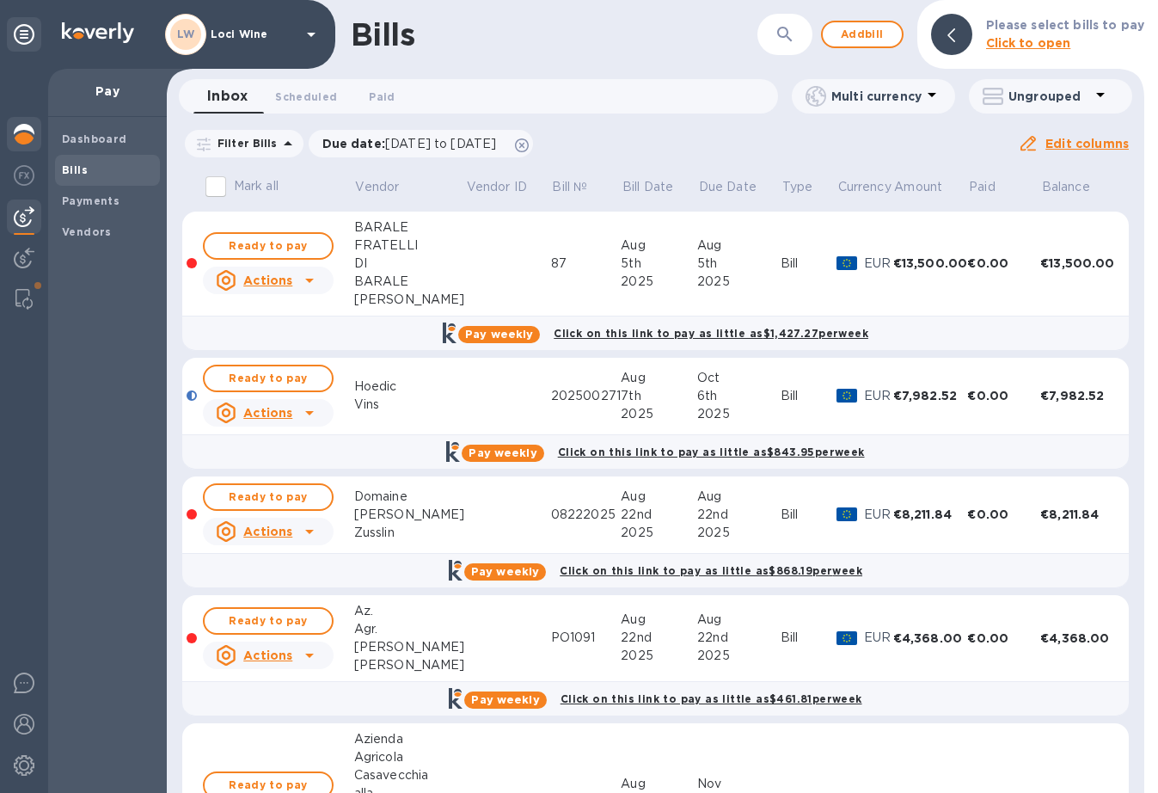
click at [24, 149] on div at bounding box center [24, 136] width 34 height 38
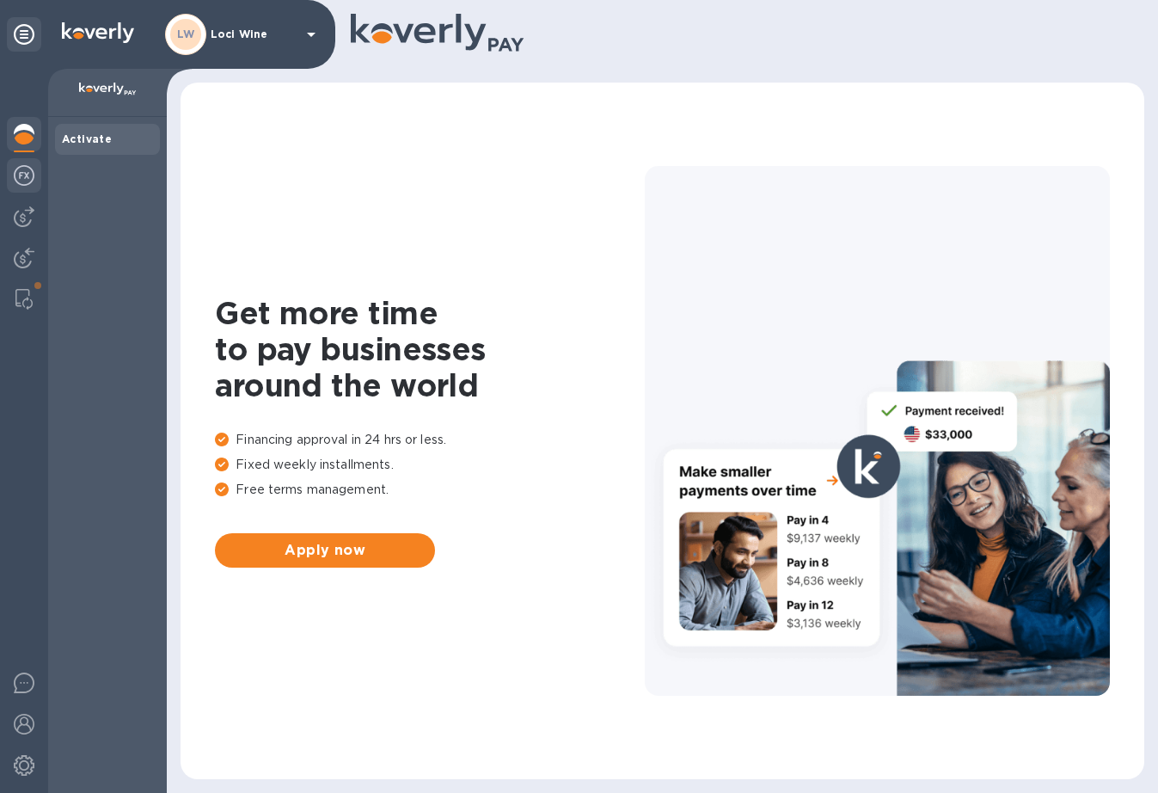
click at [12, 171] on div at bounding box center [24, 177] width 34 height 38
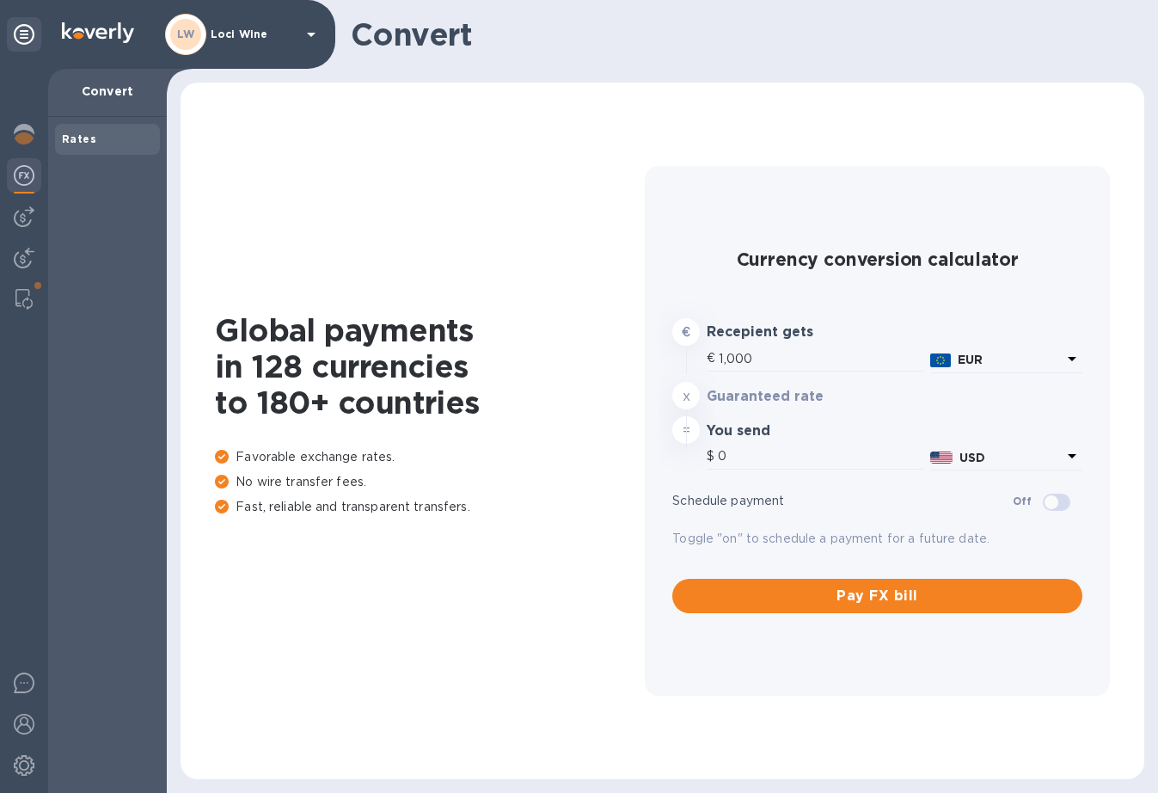
type input "1,180.5"
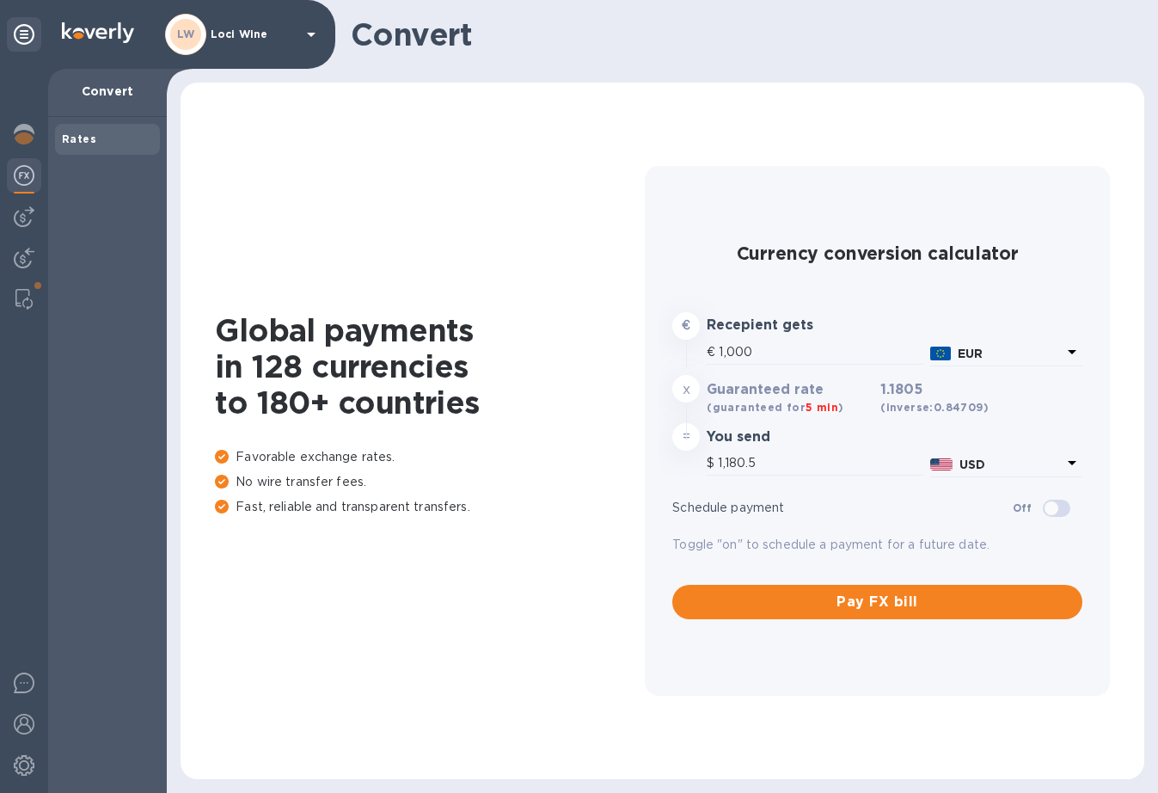
click at [15, 176] on img at bounding box center [24, 175] width 21 height 21
click at [18, 218] on img at bounding box center [24, 216] width 21 height 21
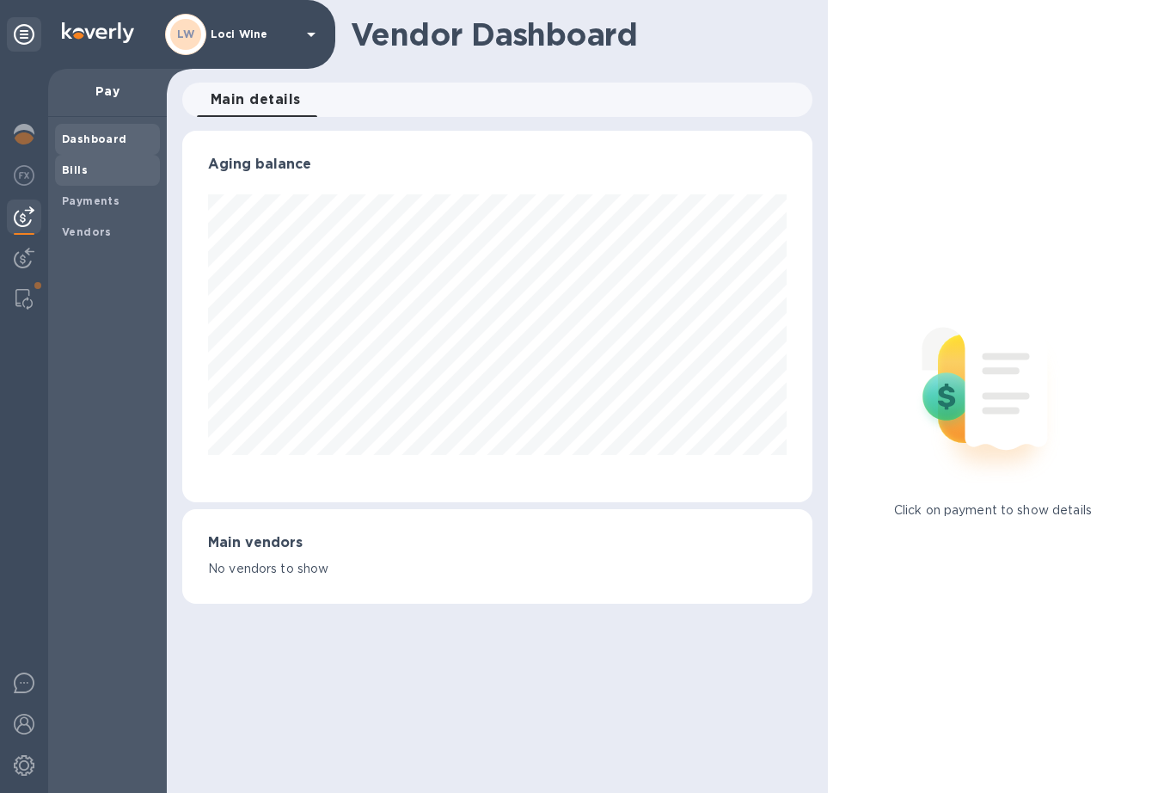
scroll to position [859426, 859174]
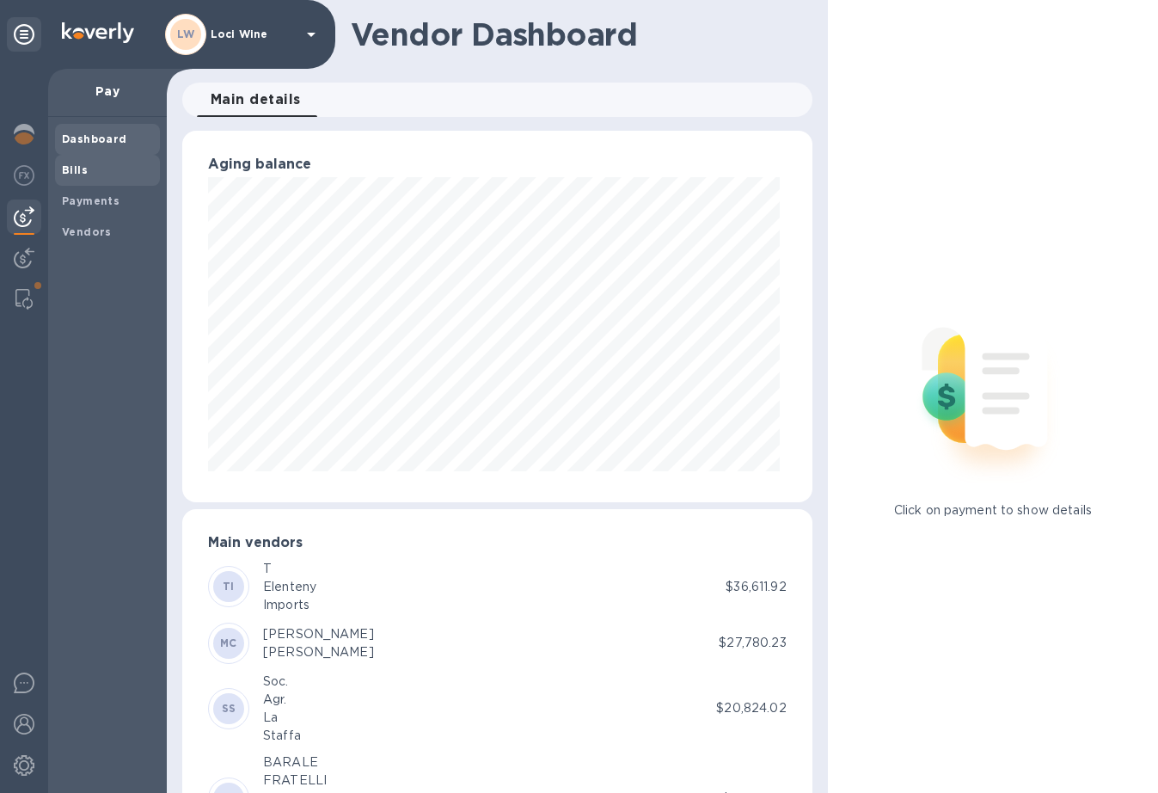
click at [94, 175] on span "Bills" at bounding box center [107, 170] width 91 height 17
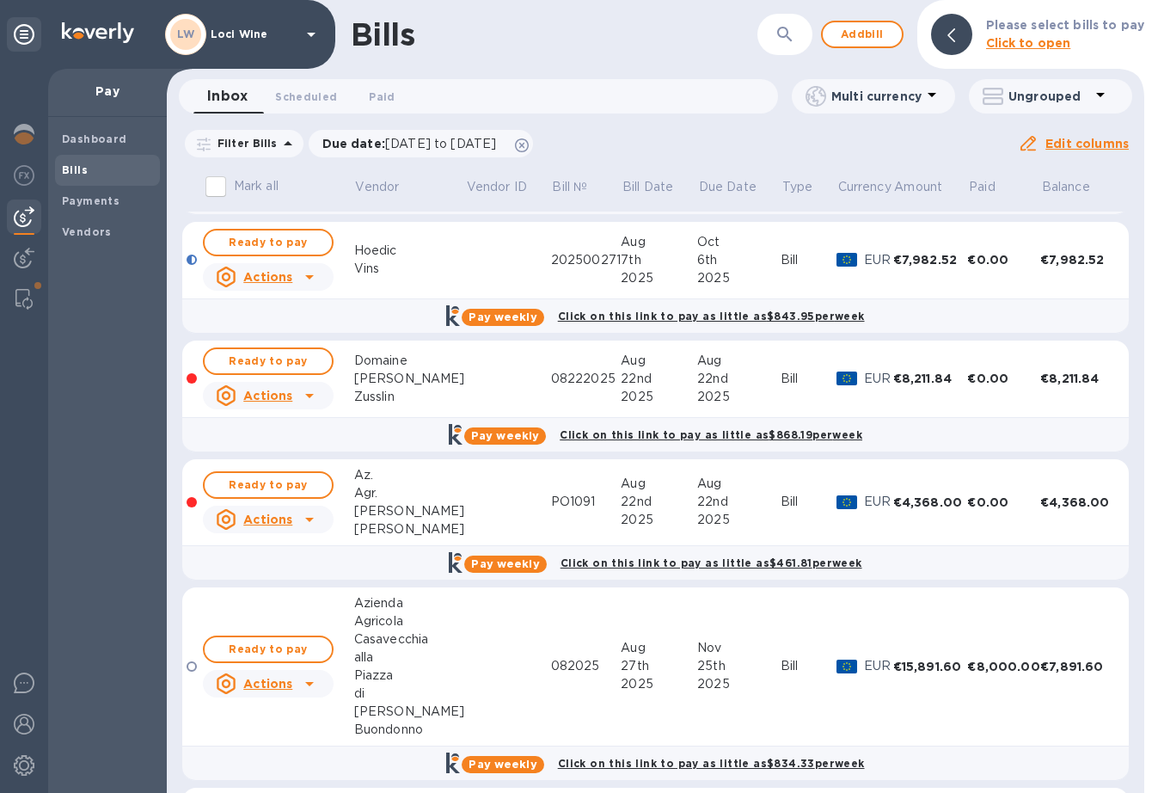
scroll to position [245, 0]
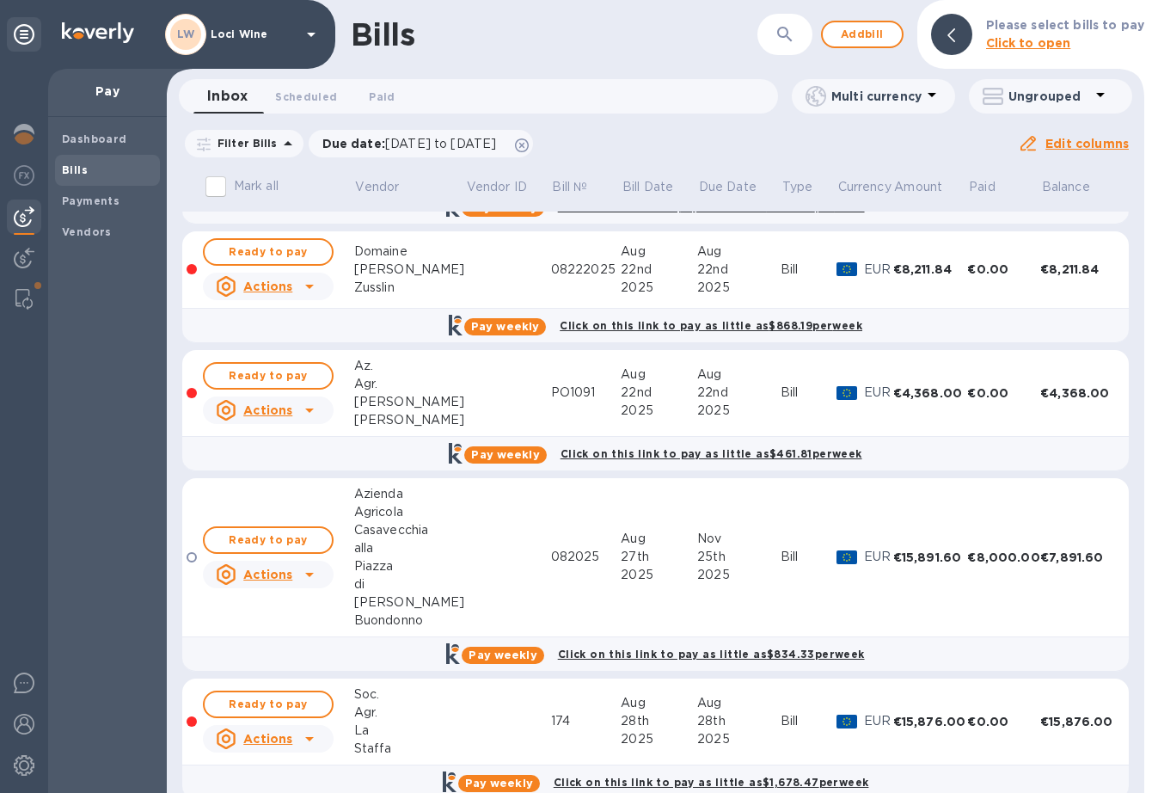
click at [310, 410] on icon at bounding box center [309, 410] width 9 height 4
click at [285, 478] on b "Delete" at bounding box center [273, 480] width 43 height 14
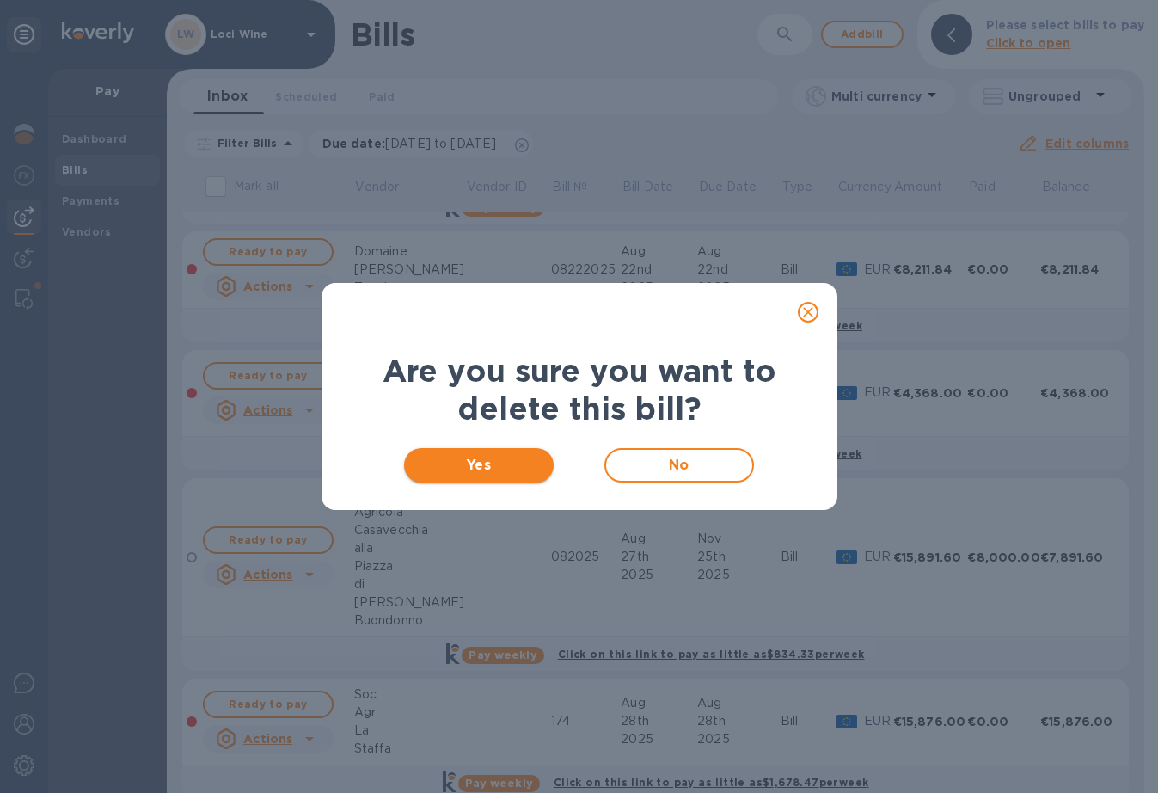
click at [467, 475] on span "Yes" at bounding box center [479, 465] width 123 height 21
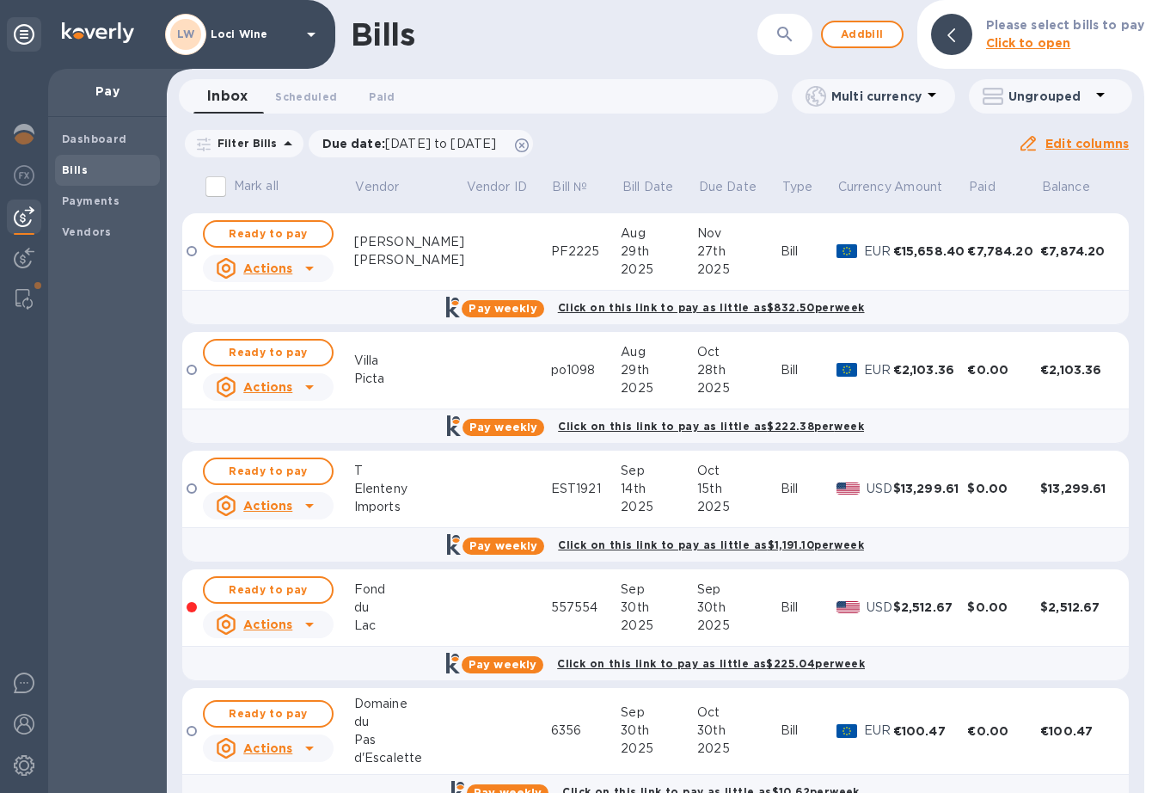
scroll to position [988, 0]
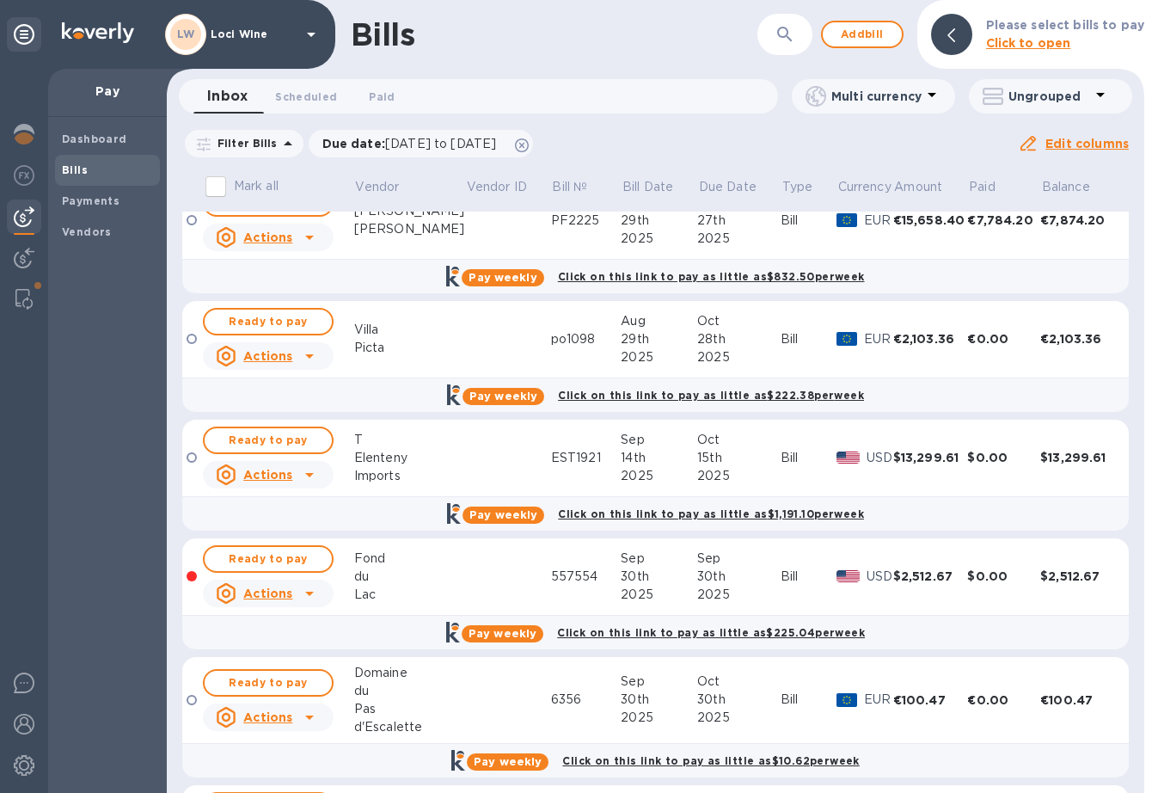
click at [310, 593] on icon at bounding box center [309, 594] width 9 height 4
click at [418, 533] on div at bounding box center [579, 396] width 1158 height 793
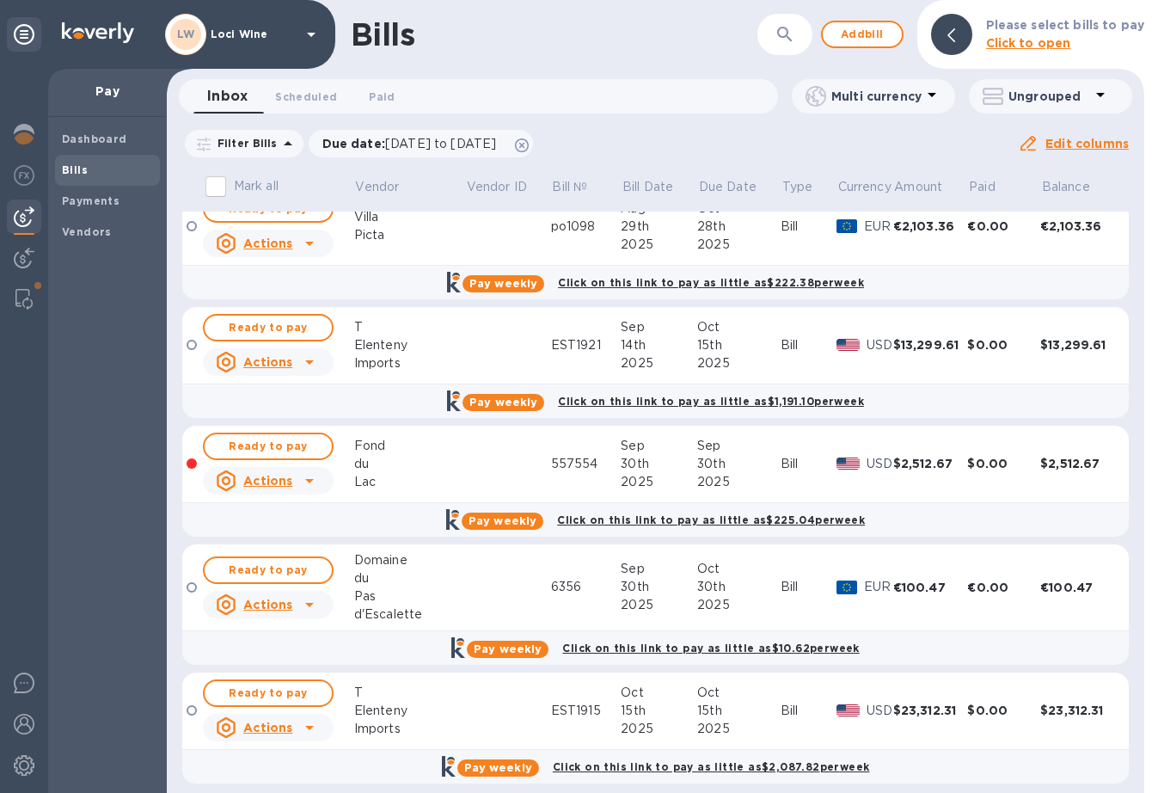
scroll to position [1114, 0]
